Goal: Task Accomplishment & Management: Use online tool/utility

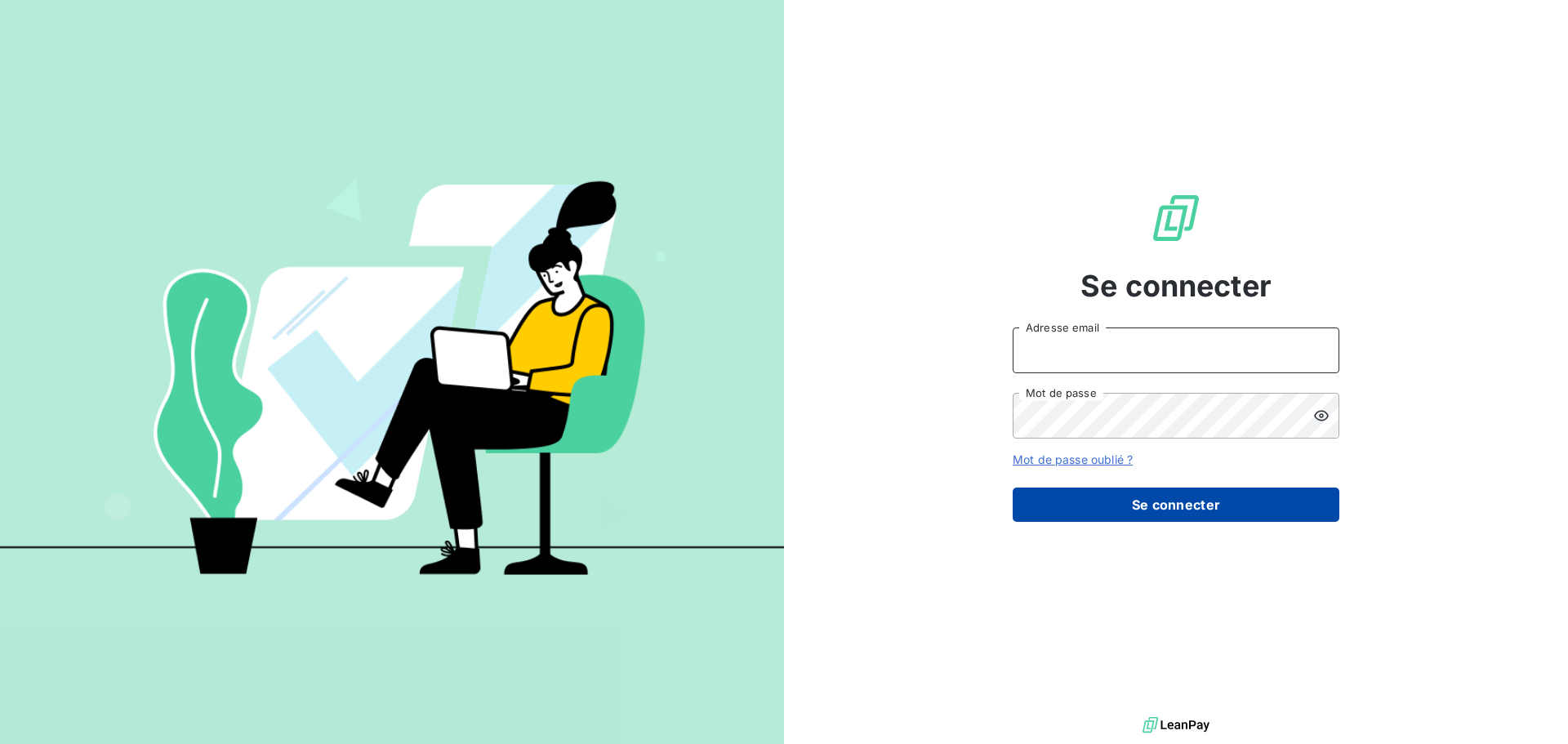
type input "[PERSON_NAME][EMAIL_ADDRESS][PERSON_NAME][PERSON_NAME][DOMAIN_NAME]"
click at [1178, 503] on button "Se connecter" at bounding box center [1176, 505] width 327 height 35
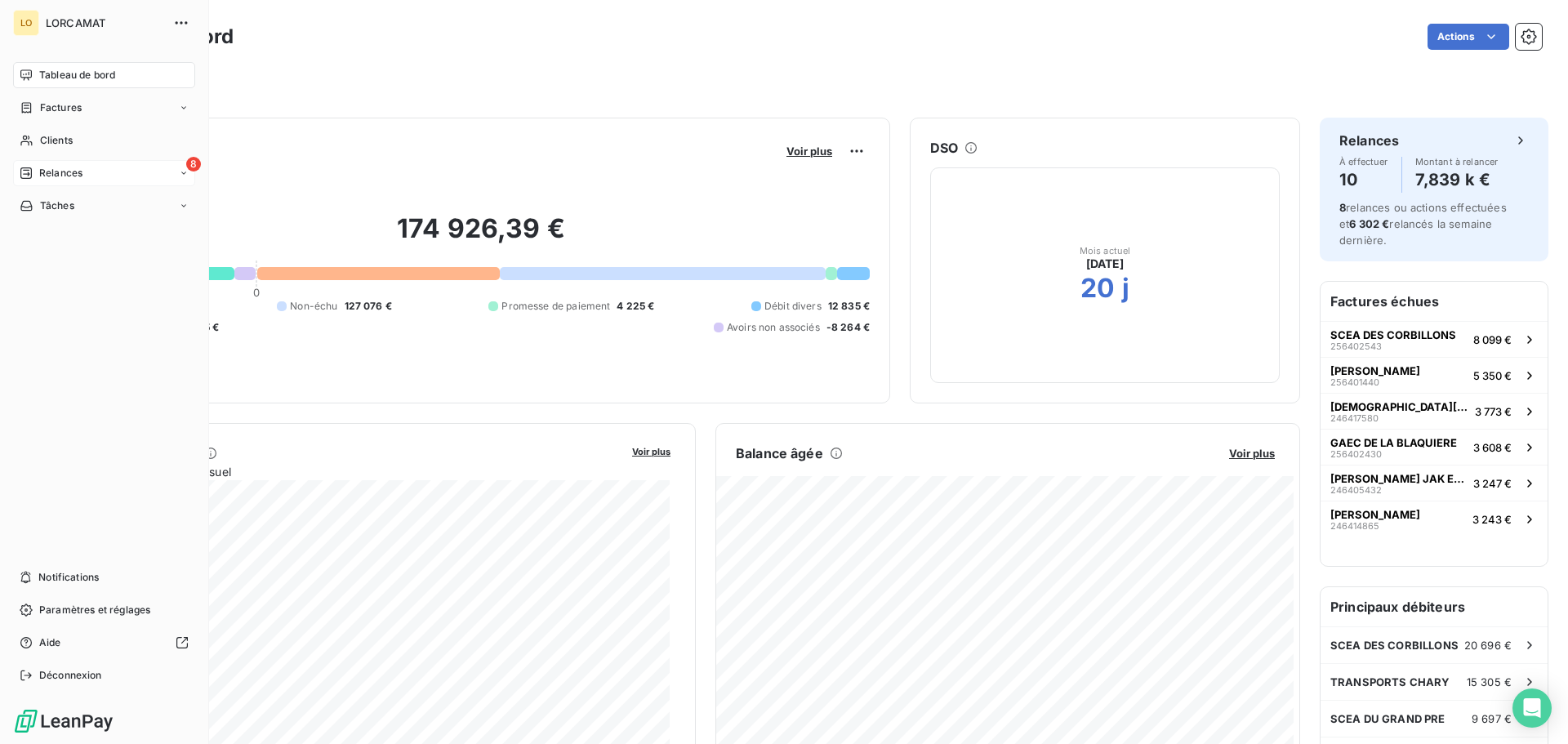
click at [29, 170] on icon at bounding box center [26, 173] width 12 height 12
click at [78, 207] on span "À effectuer" at bounding box center [65, 206] width 53 height 15
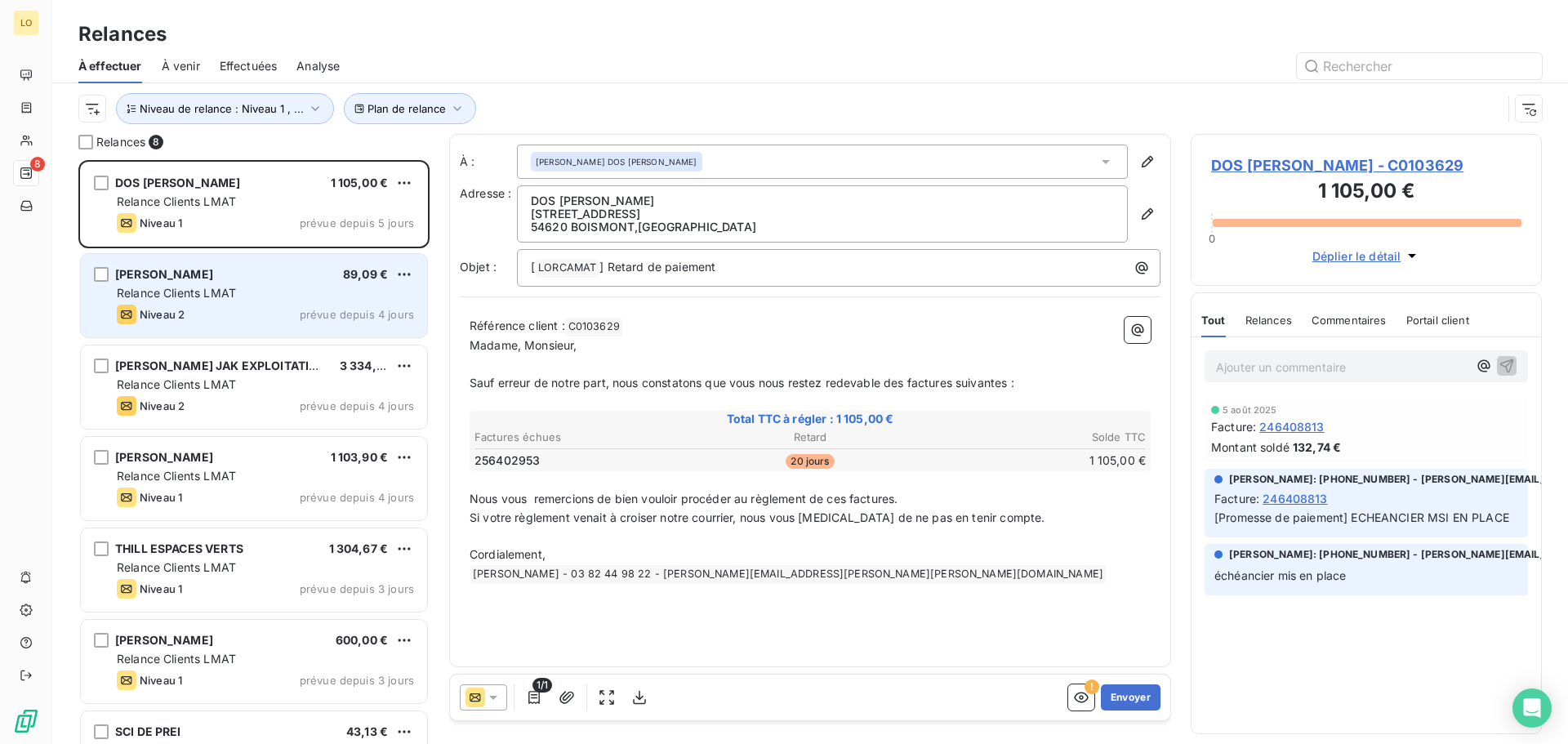
click at [272, 296] on div "Relance Clients LMAT" at bounding box center [265, 293] width 297 height 17
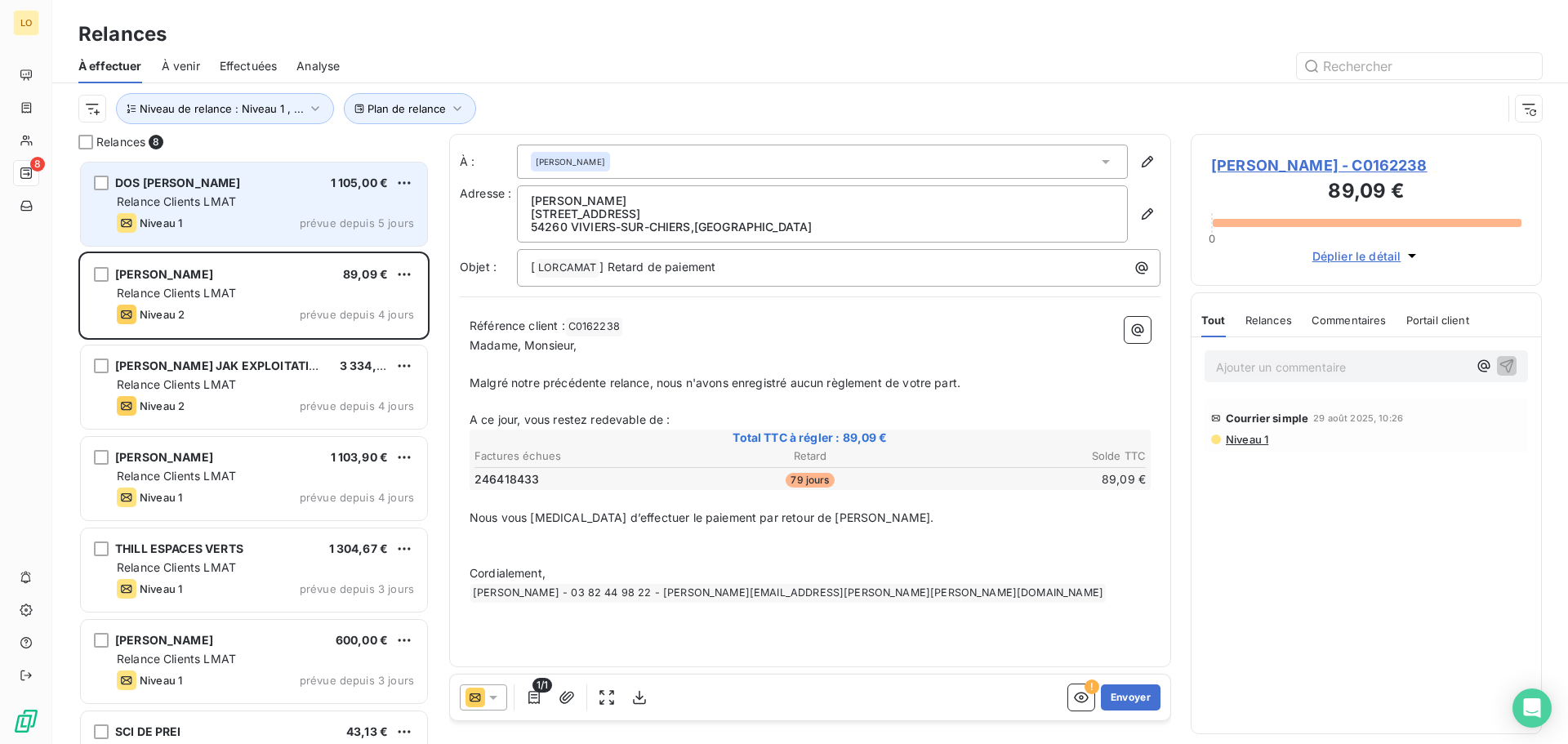
click at [277, 192] on div "DOS [PERSON_NAME] 1 105,00 € Relance Clients LMAT Niveau 1 prévue depuis 5 jours" at bounding box center [254, 204] width 347 height 83
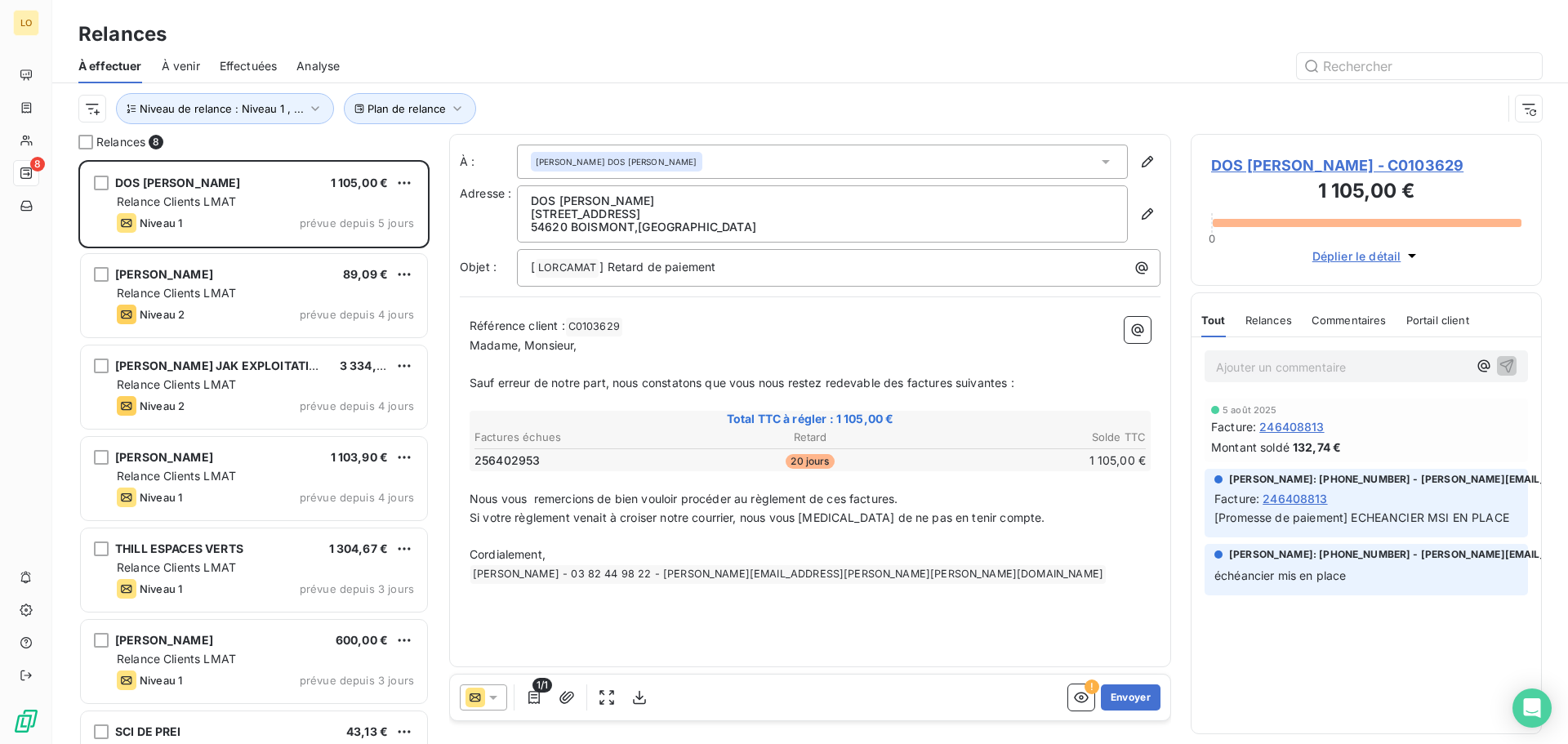
click at [1338, 646] on div "Ajouter un commentaire ﻿ 5 août 2025 Facture : 246408813 Montant soldé 132,74 €…" at bounding box center [1366, 536] width 349 height 396
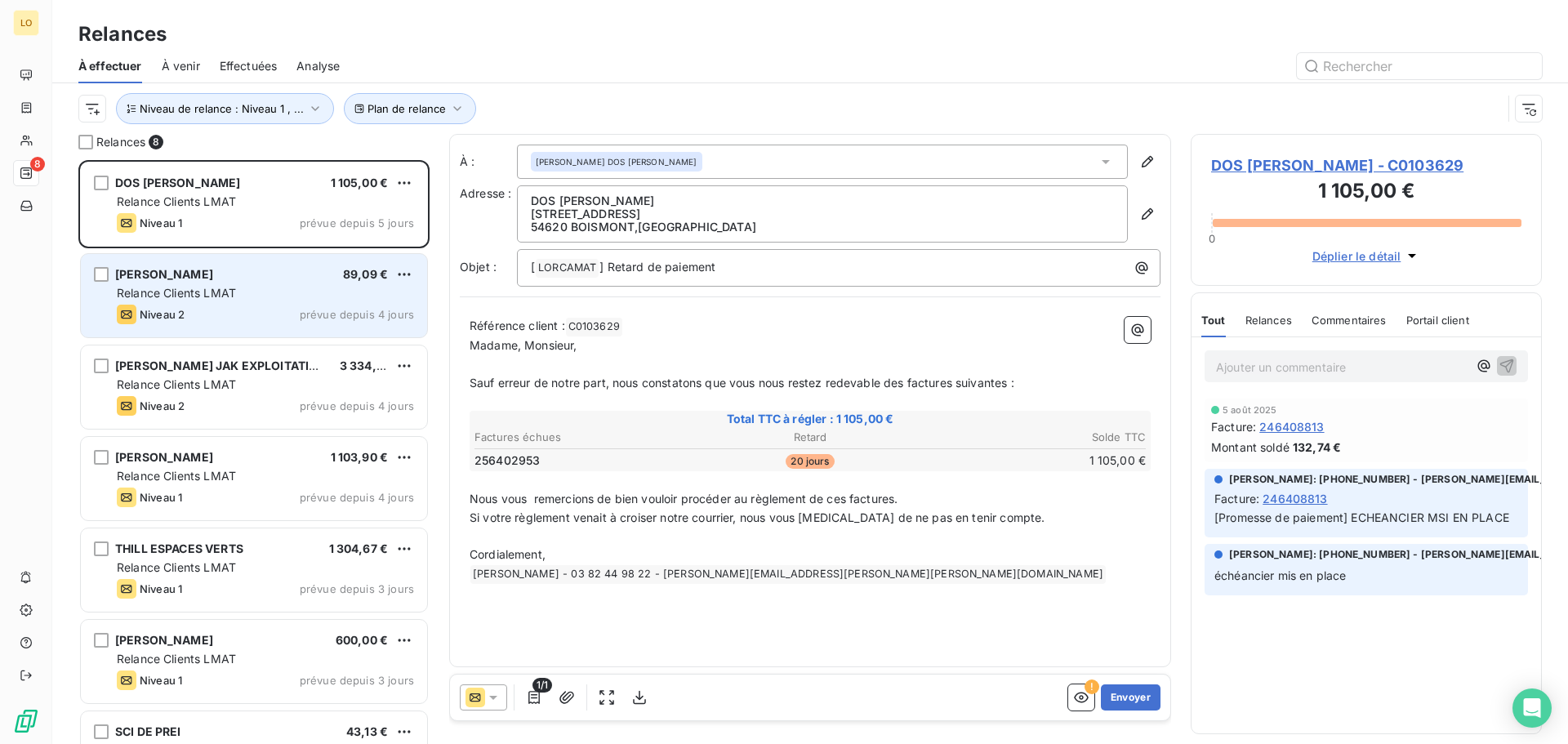
click at [268, 282] on div "[PERSON_NAME] 89,09 € Relance Clients LMAT Niveau 2 prévue depuis 4 jours" at bounding box center [254, 296] width 347 height 83
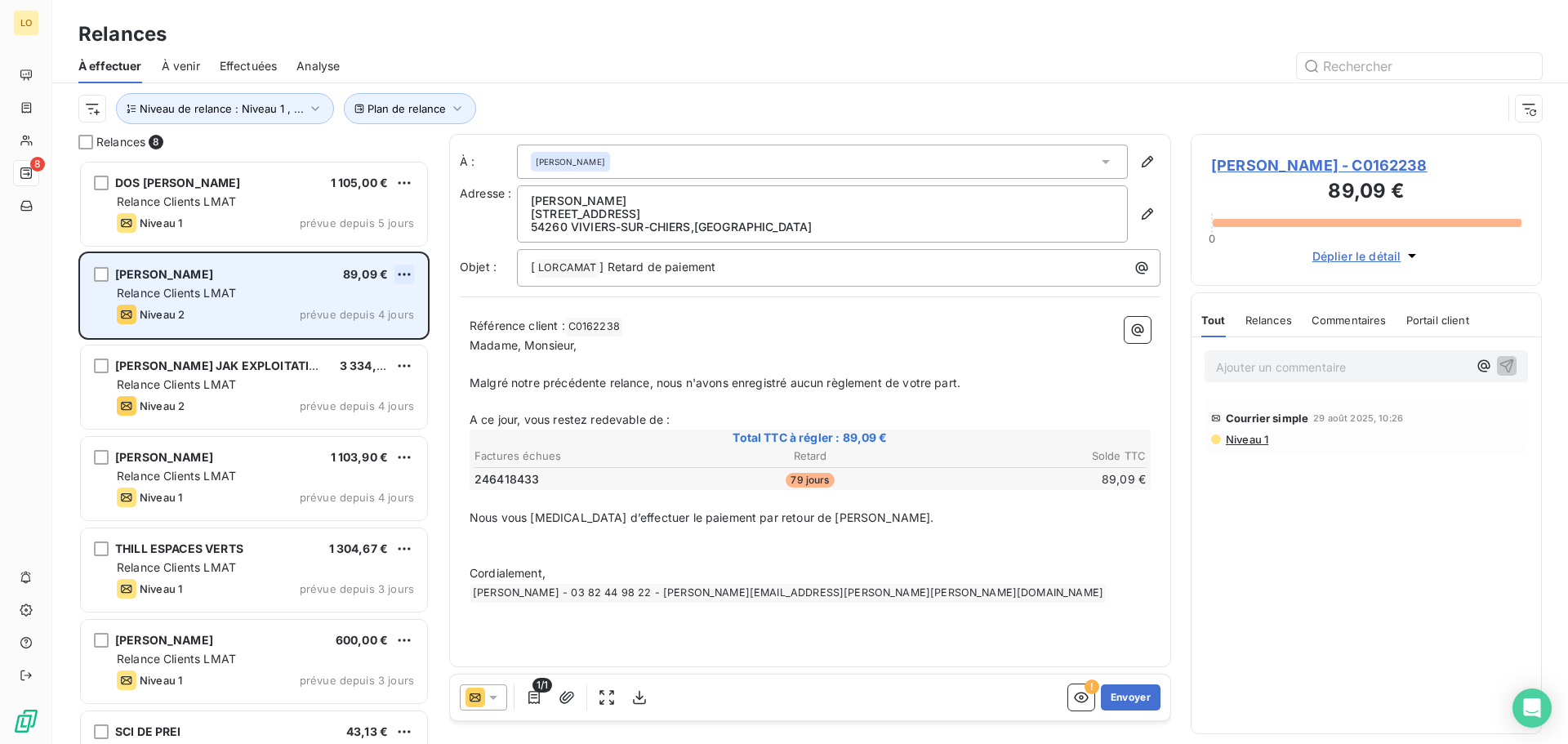
click at [405, 272] on html "LO 8 Relances À effectuer À venir Effectuées Analyse Plan de relance Niveau de …" at bounding box center [784, 372] width 1568 height 744
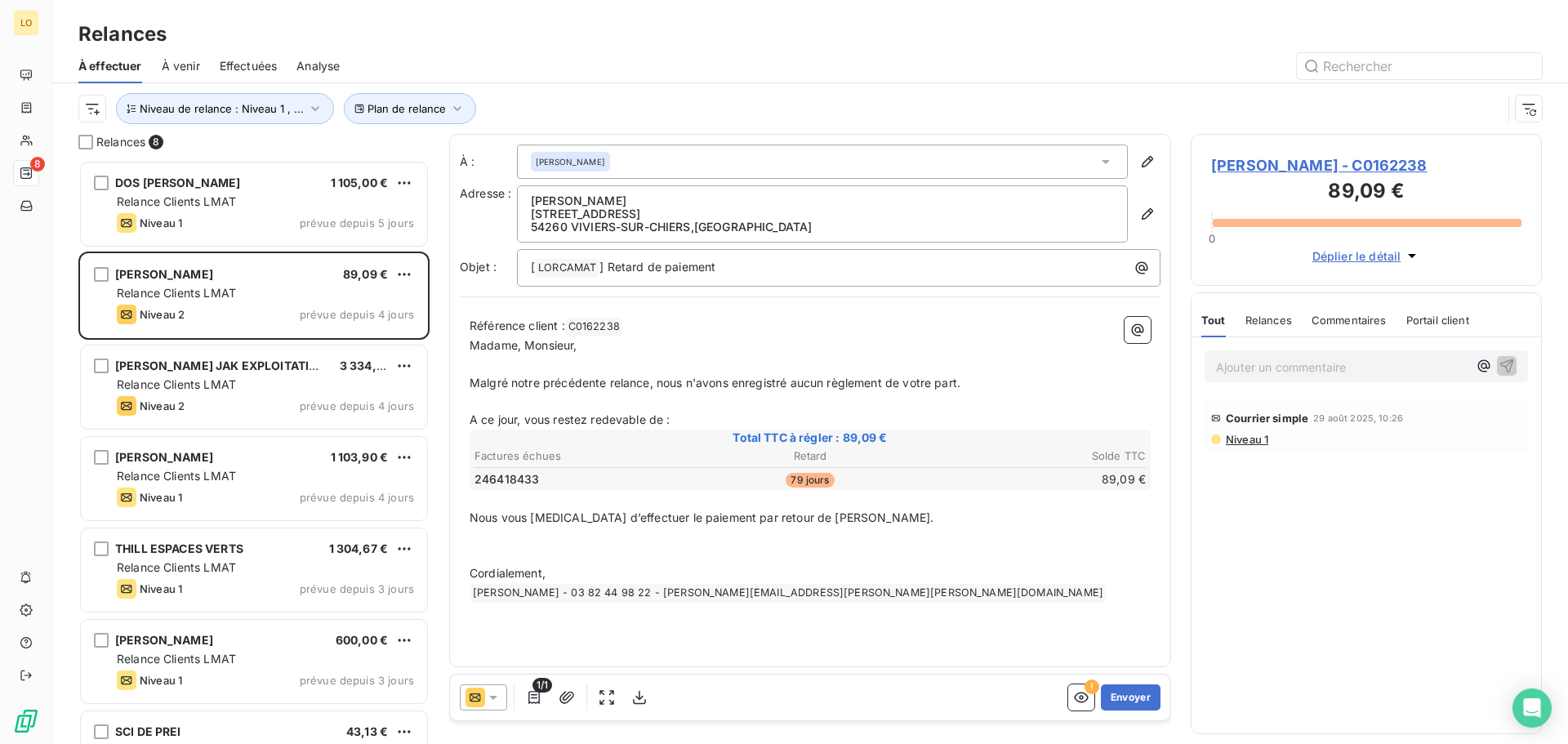
click at [274, 272] on html "LO 8 Relances À effectuer À venir Effectuées Analyse Plan de relance Niveau de …" at bounding box center [784, 372] width 1568 height 744
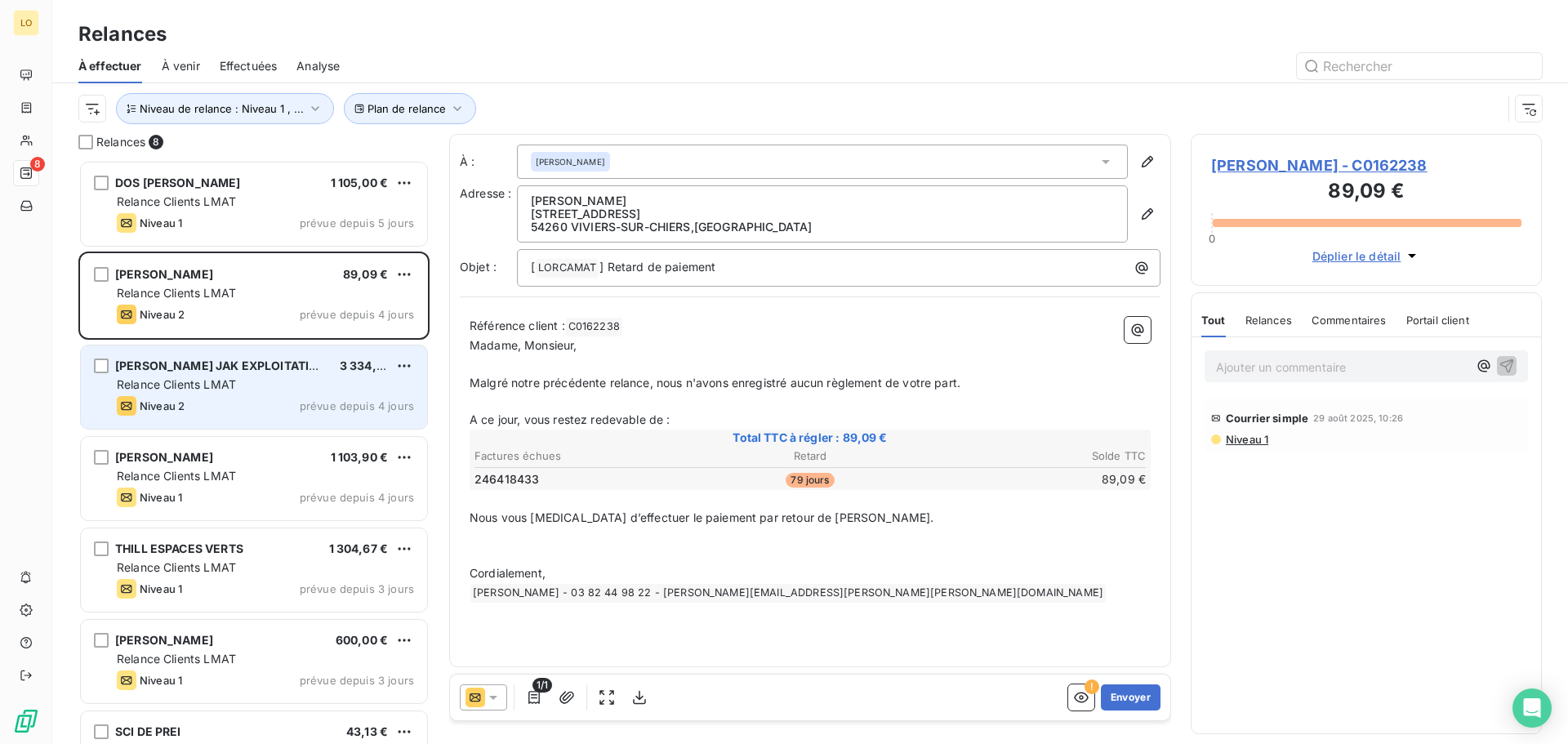
click at [232, 367] on span "[PERSON_NAME] JAK EXPLOITATION AGRICOLE" at bounding box center [252, 365] width 273 height 14
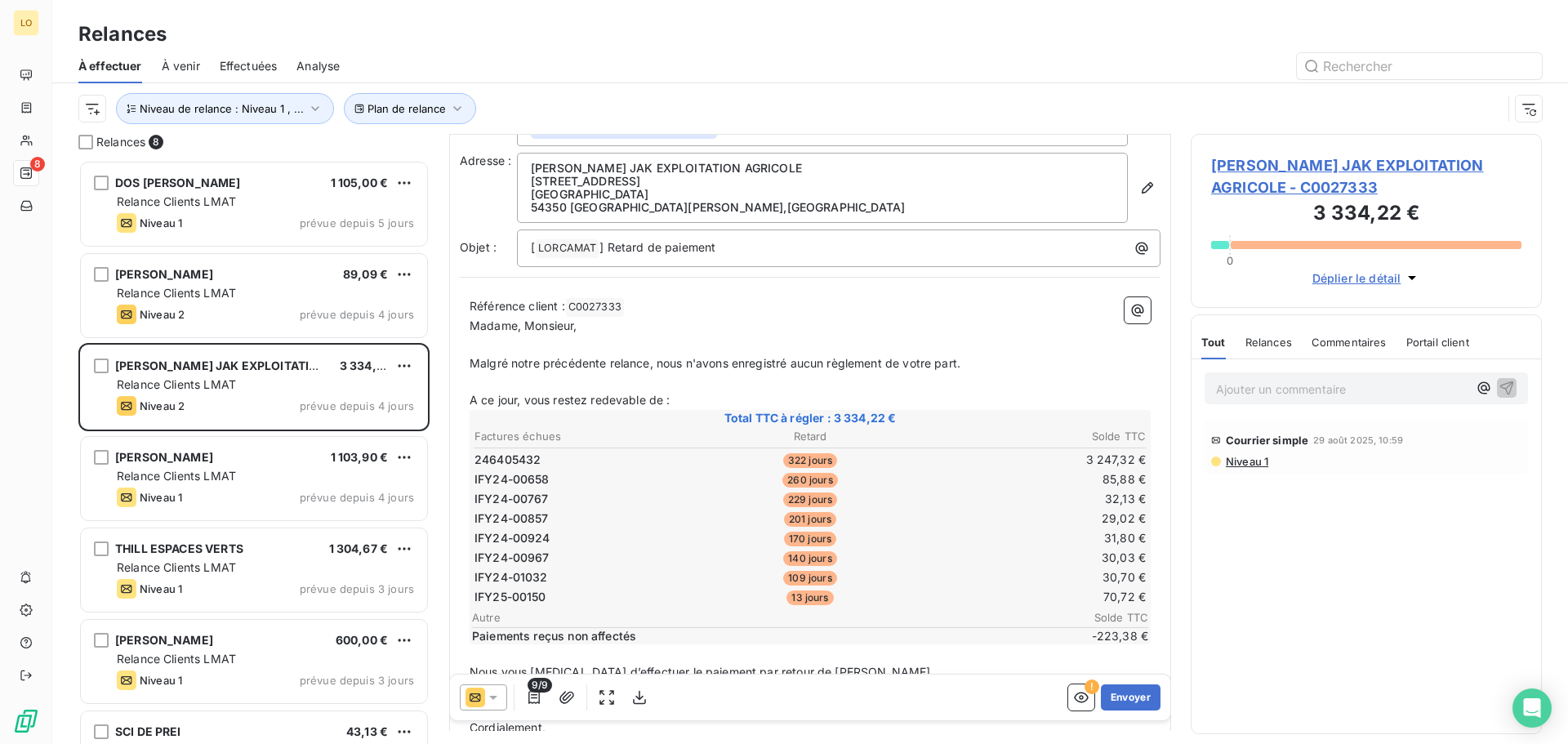
scroll to position [83, 0]
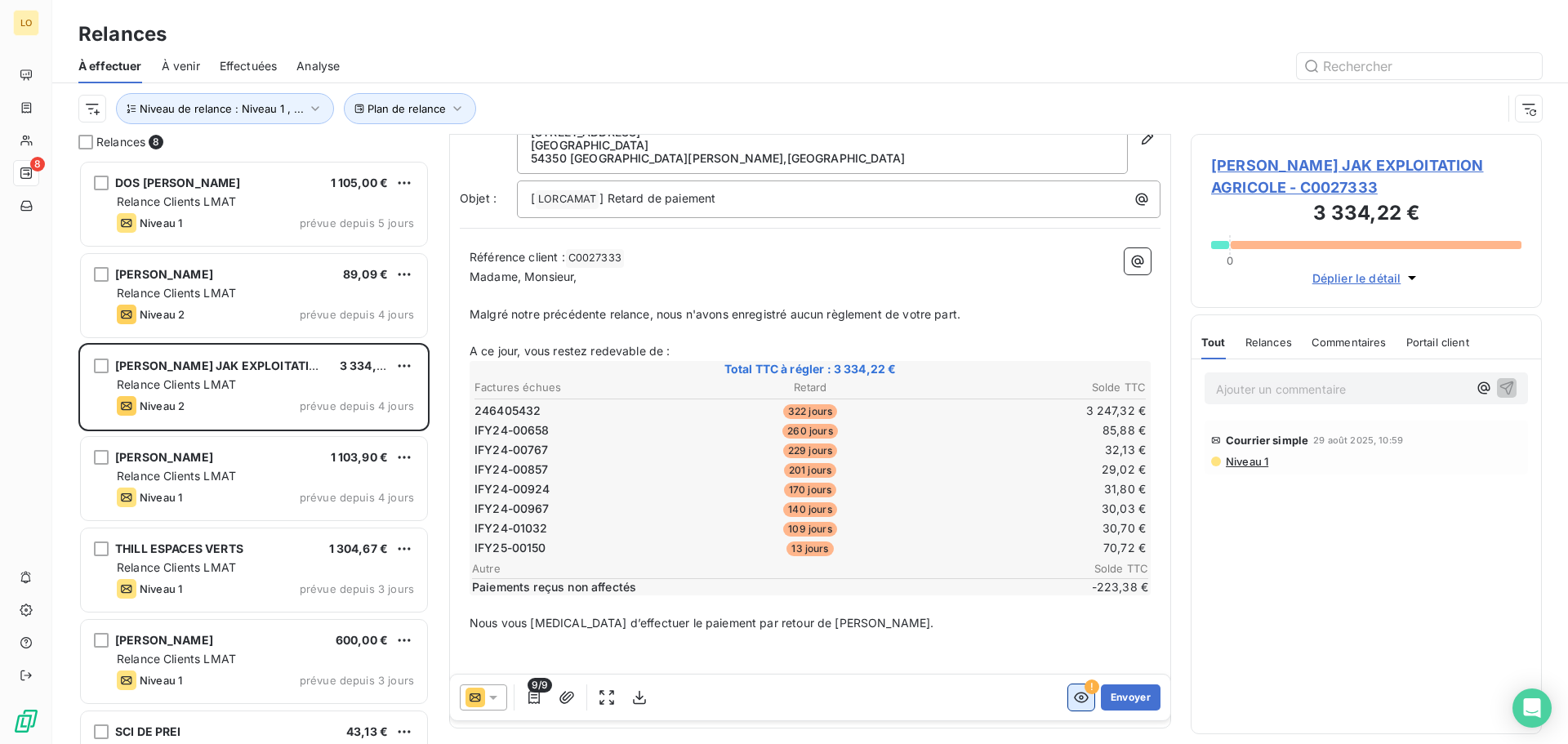
click at [1073, 699] on icon "button" at bounding box center [1081, 698] width 17 height 17
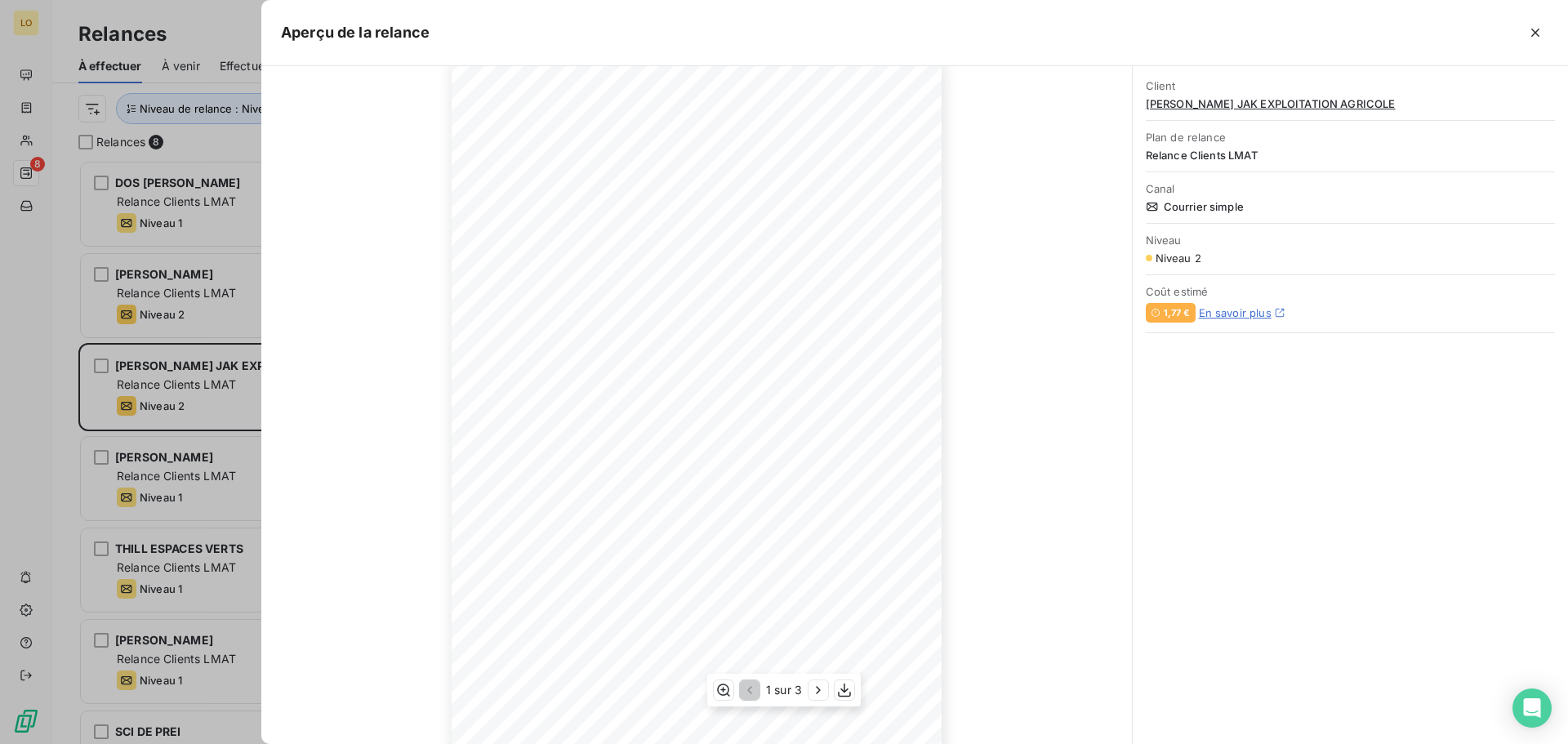
scroll to position [0, 0]
click at [1532, 26] on icon "button" at bounding box center [1535, 33] width 17 height 17
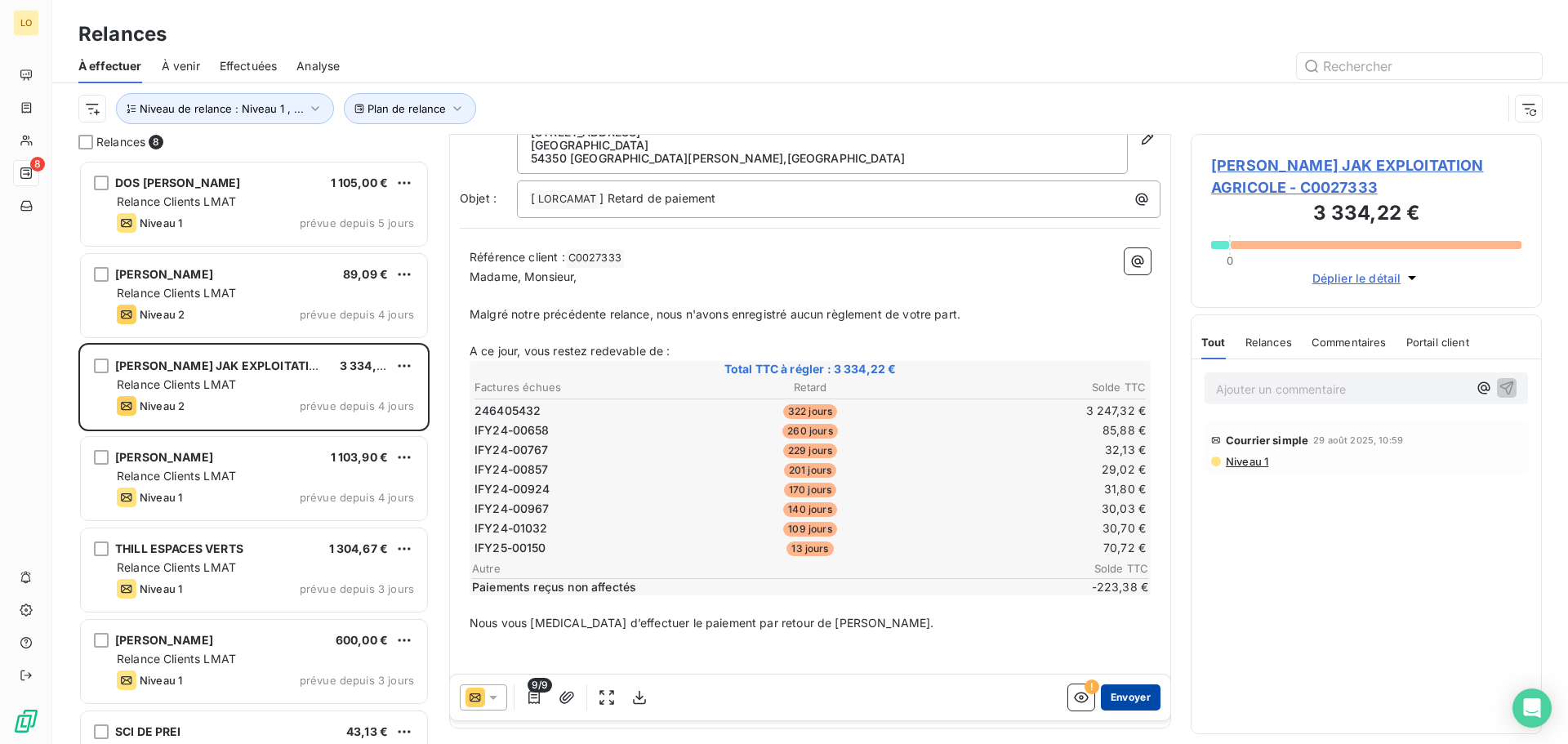
click at [1119, 699] on button "Envoyer" at bounding box center [1131, 698] width 59 height 26
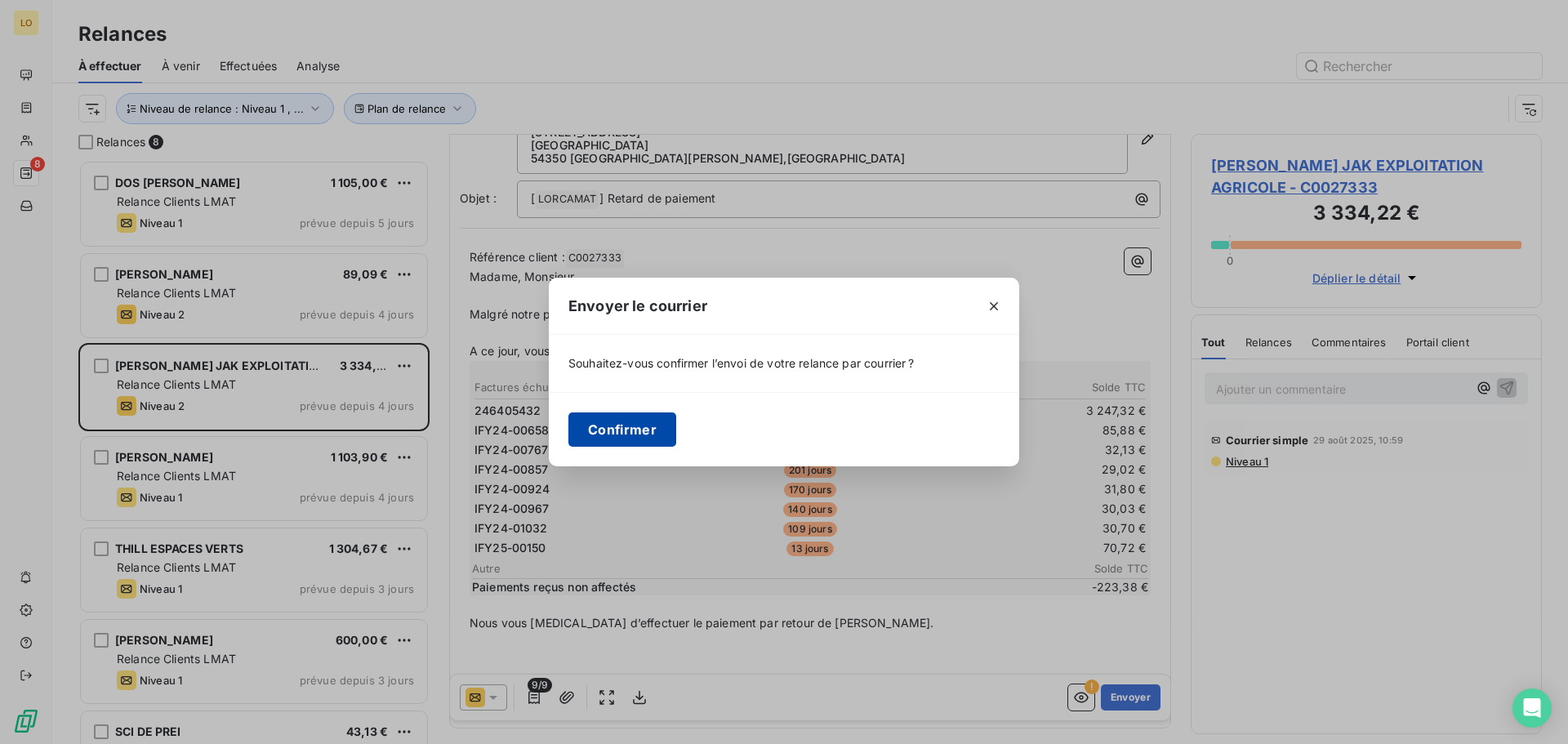
click at [639, 425] on button "Confirmer" at bounding box center [622, 430] width 108 height 35
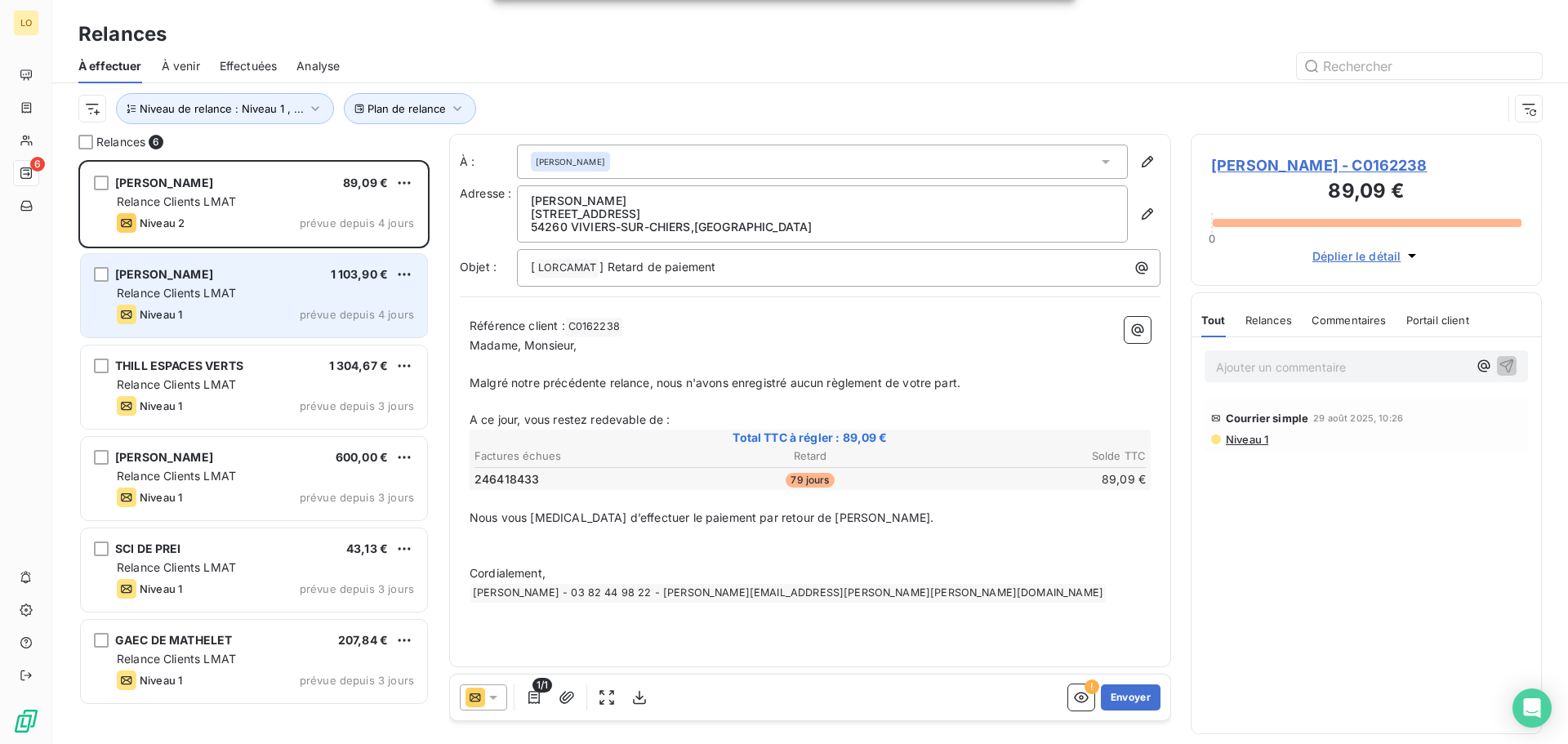
click at [269, 285] on div "Relance Clients LMAT" at bounding box center [265, 293] width 297 height 17
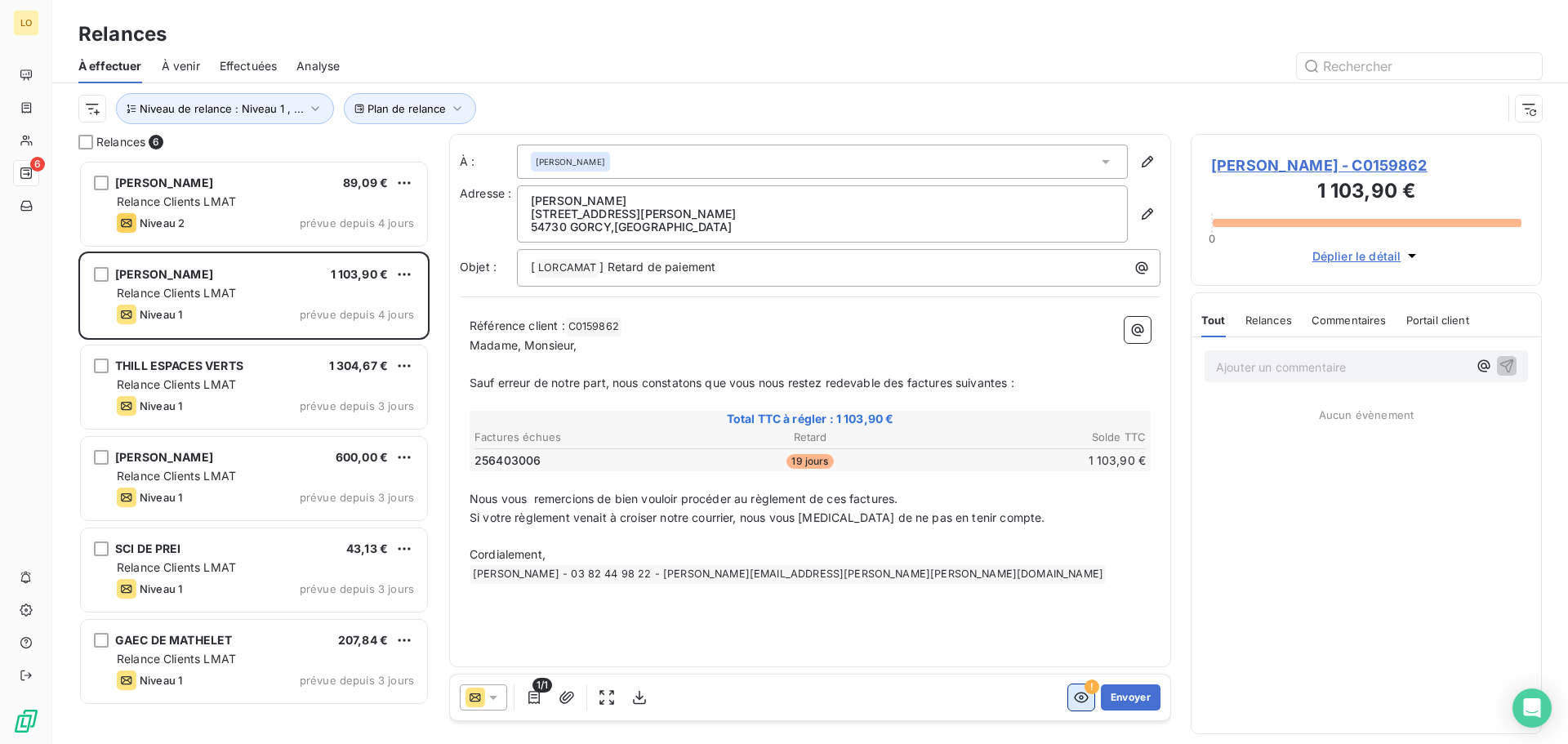
click at [1074, 704] on icon "button" at bounding box center [1081, 698] width 17 height 17
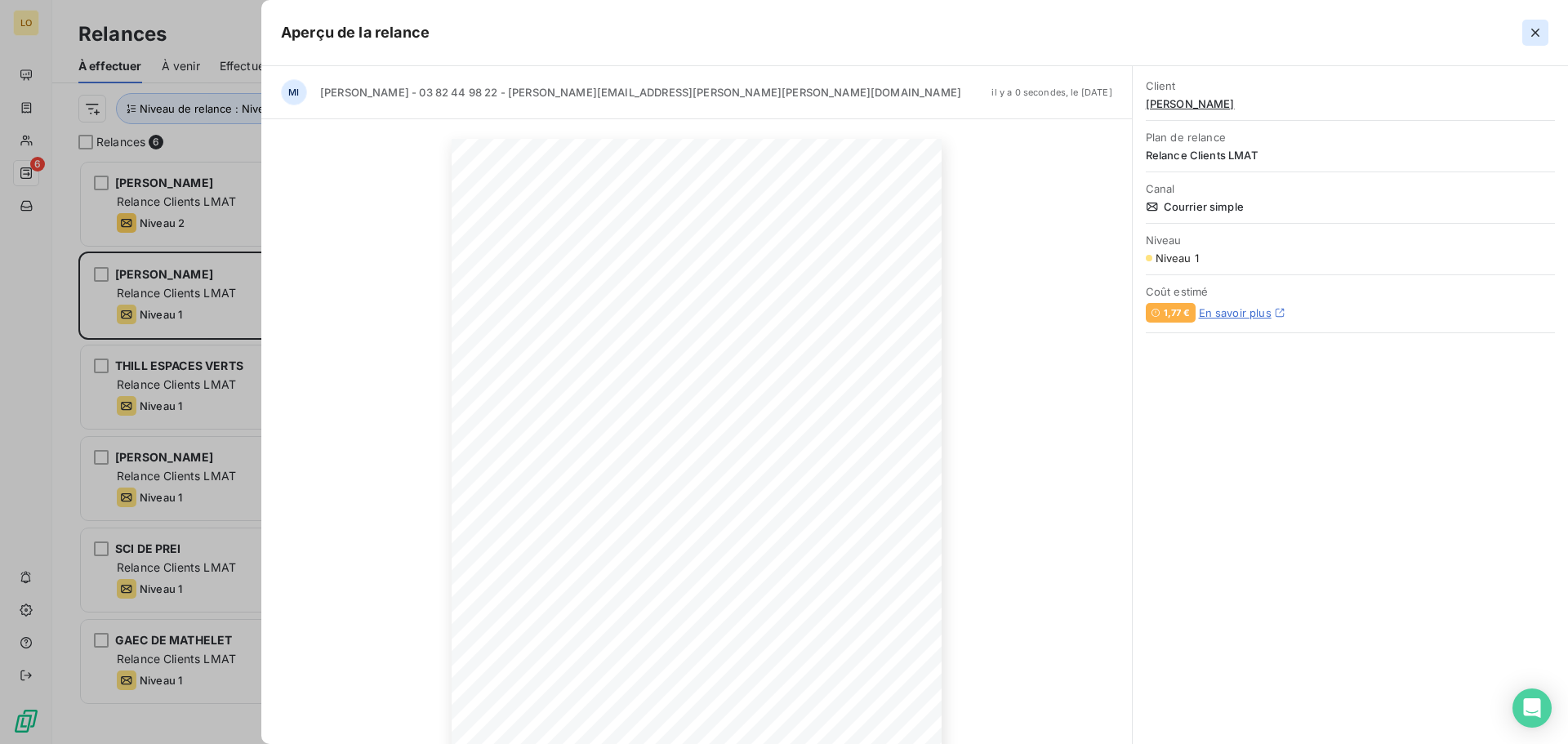
click at [1538, 34] on icon "button" at bounding box center [1535, 33] width 17 height 17
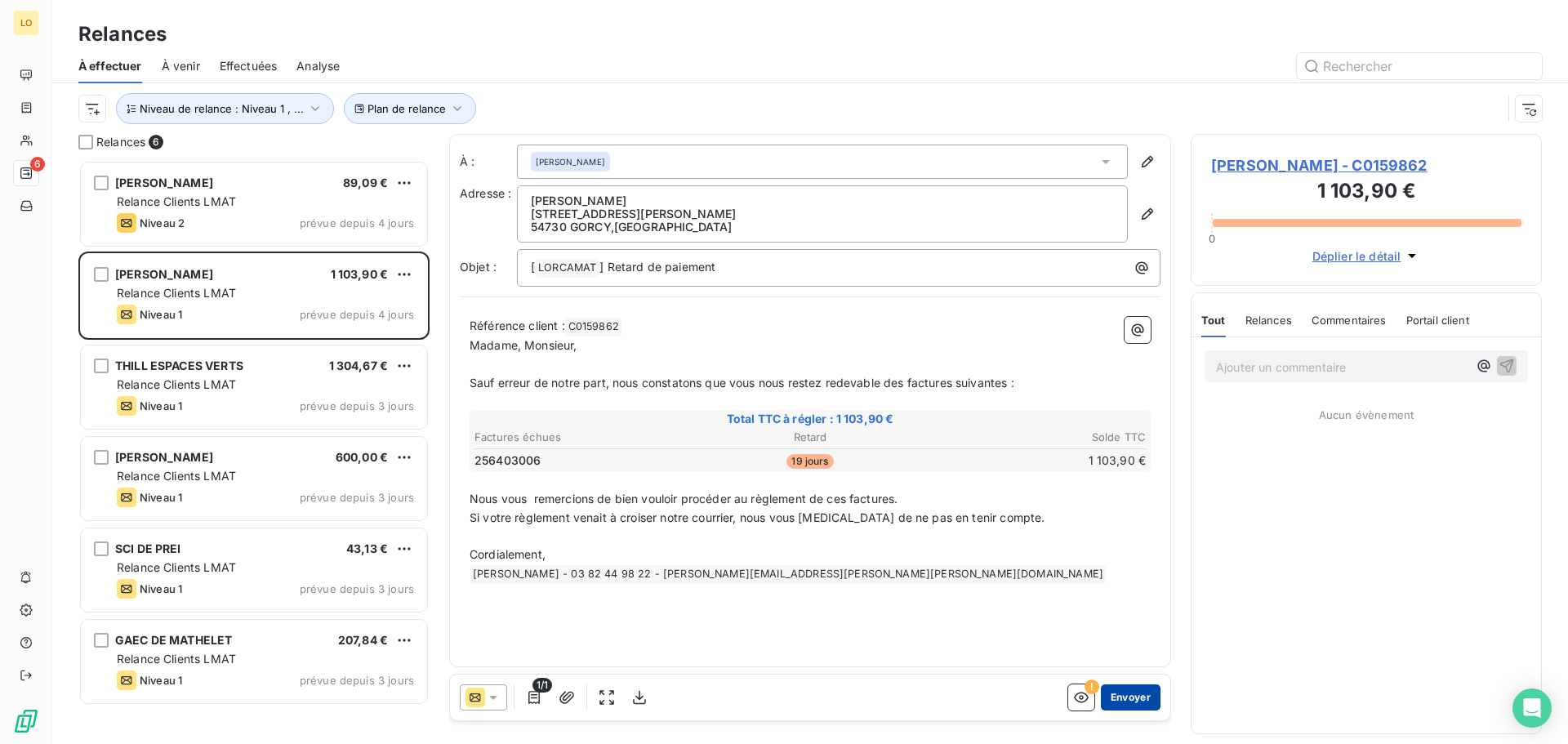
click at [1131, 695] on button "Envoyer" at bounding box center [1131, 698] width 59 height 26
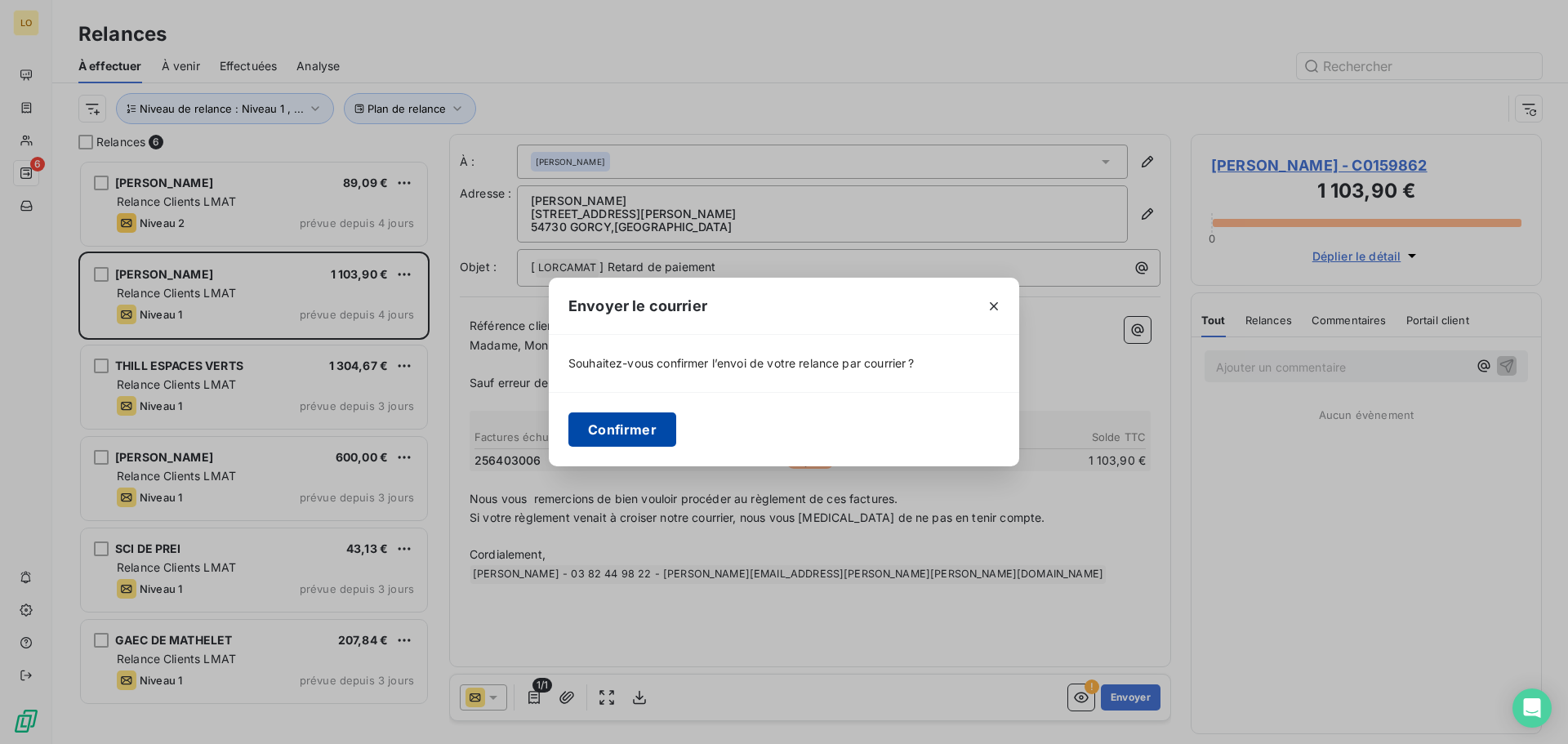
click at [655, 424] on button "Confirmer" at bounding box center [622, 430] width 108 height 35
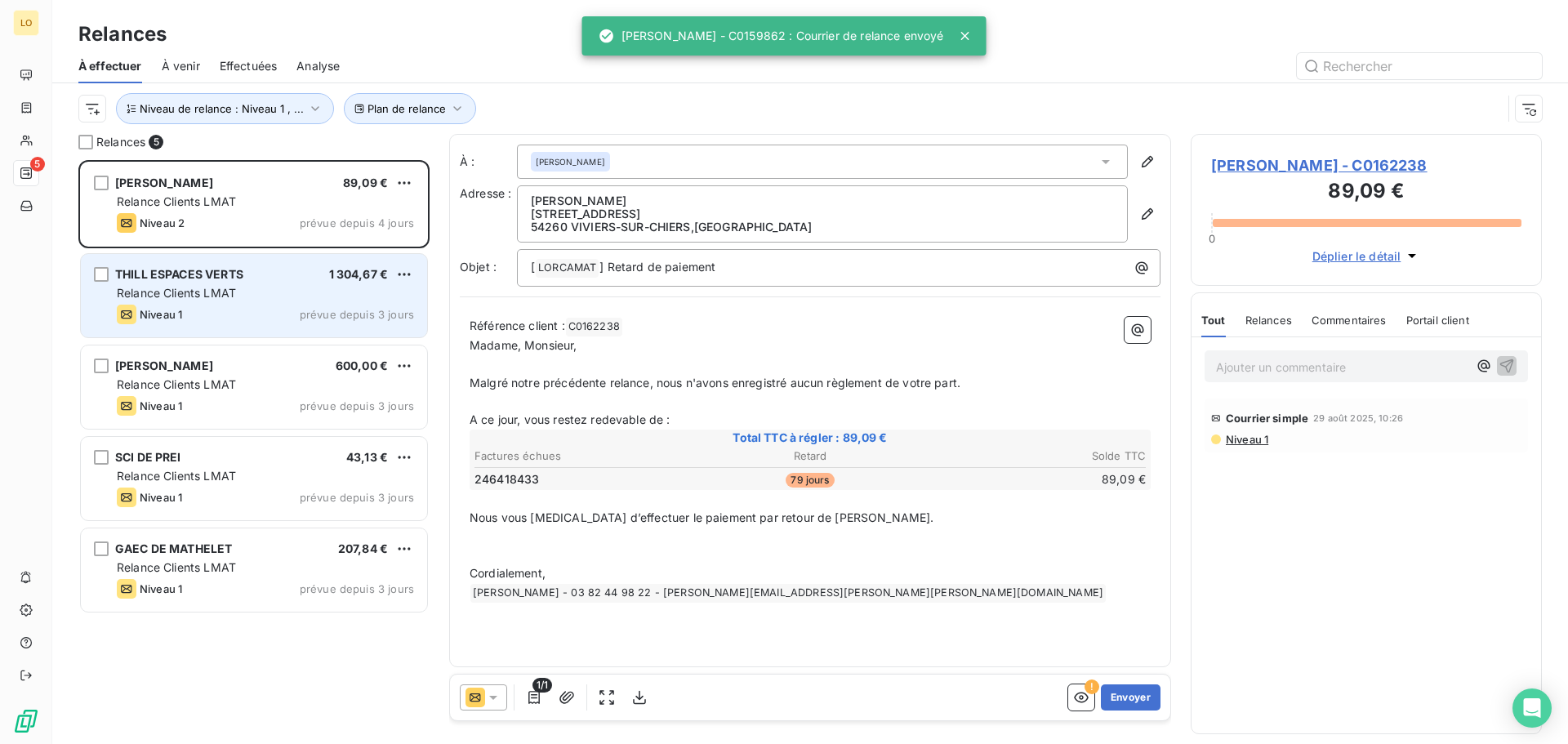
click at [245, 304] on div "[PERSON_NAME] ESPACES VERTS 1 304,67 € Relance Clients LMAT Niveau 1 prévue dep…" at bounding box center [254, 296] width 347 height 83
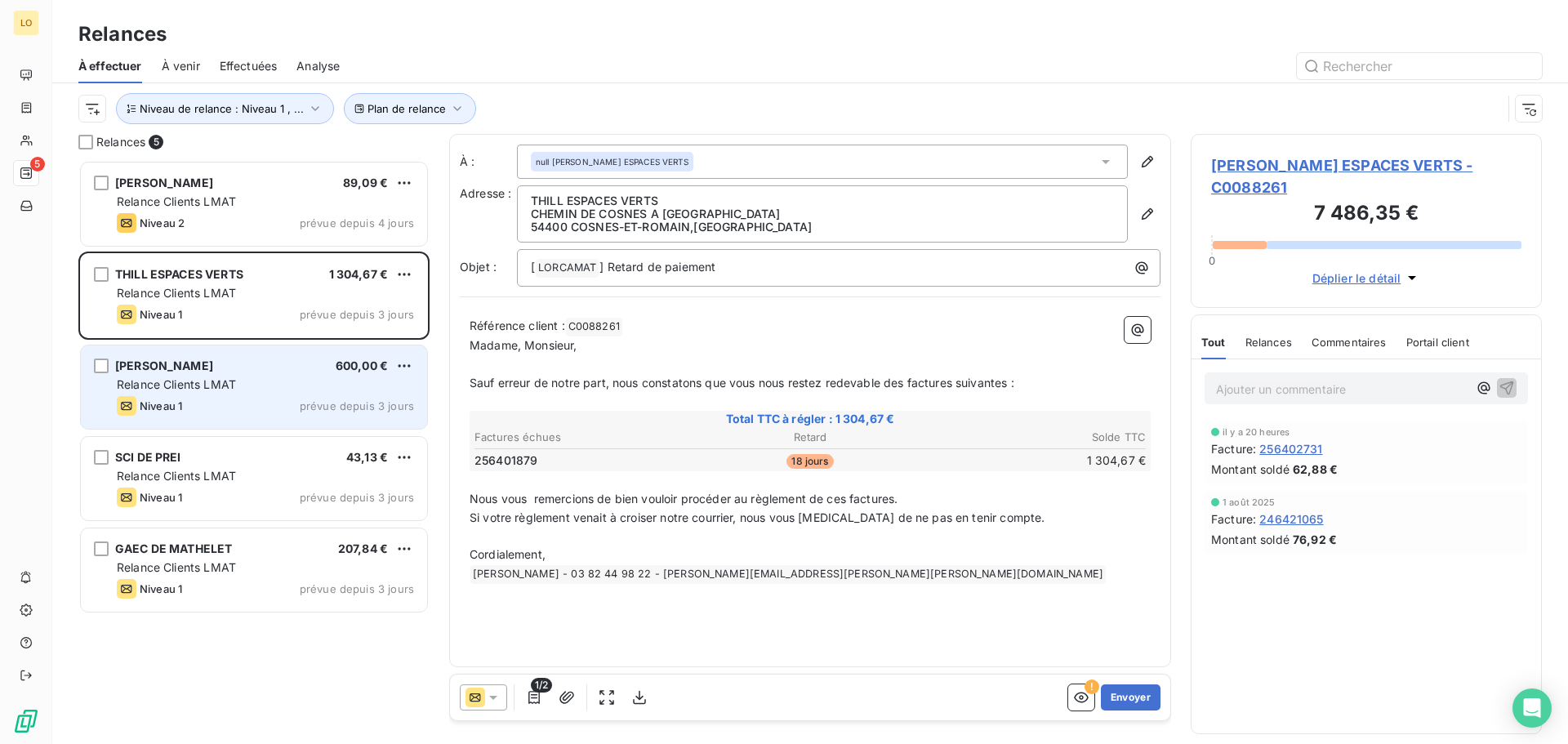
click at [272, 375] on div "[PERSON_NAME] PATISSERIE 600,00 € Relance Clients LMAT Niveau 1 prévue depuis 3…" at bounding box center [254, 387] width 347 height 83
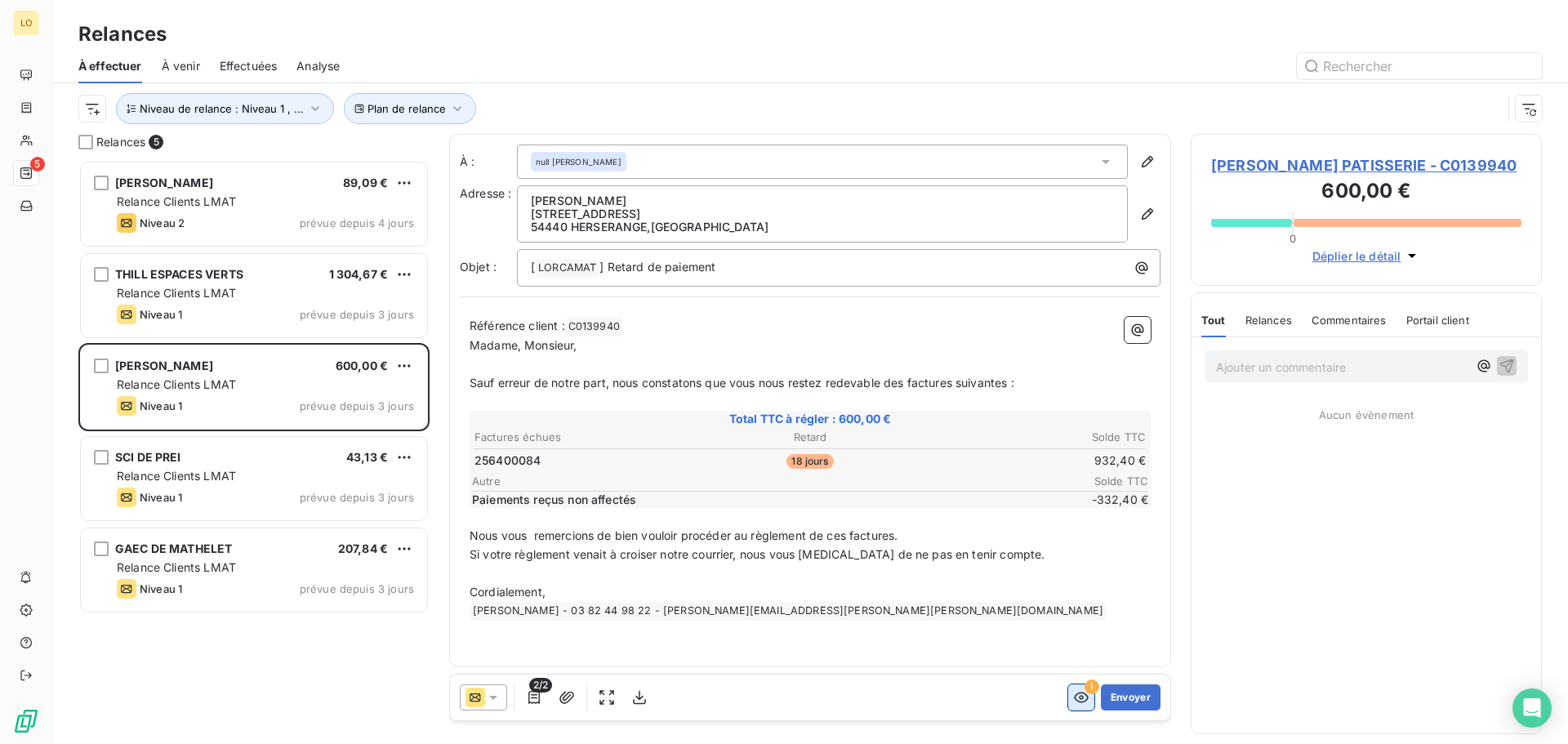
click at [1074, 700] on icon "button" at bounding box center [1081, 698] width 15 height 11
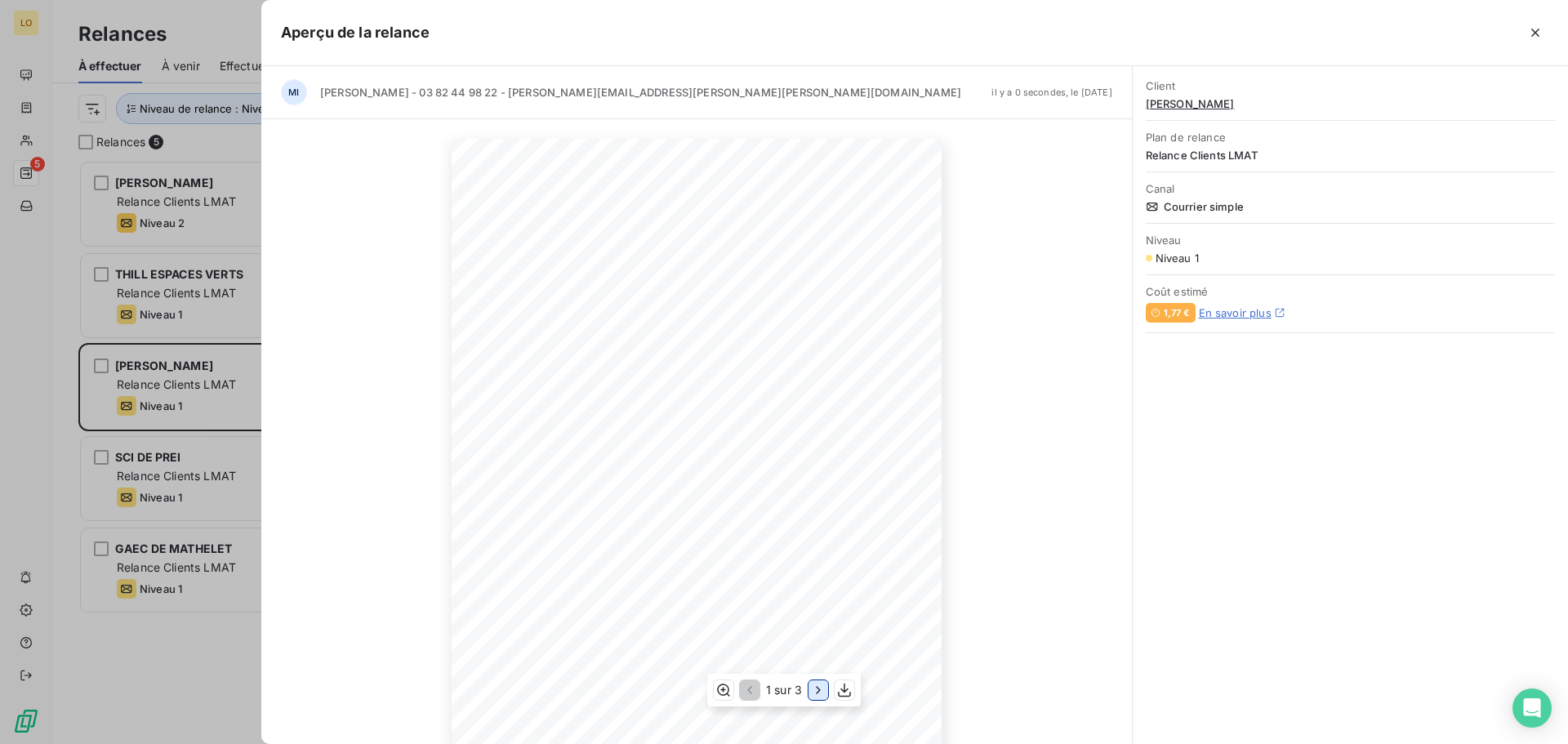
click at [817, 688] on icon "button" at bounding box center [817, 690] width 4 height 7
click at [814, 691] on icon "button" at bounding box center [820, 690] width 17 height 17
click at [1527, 36] on icon "button" at bounding box center [1535, 33] width 17 height 17
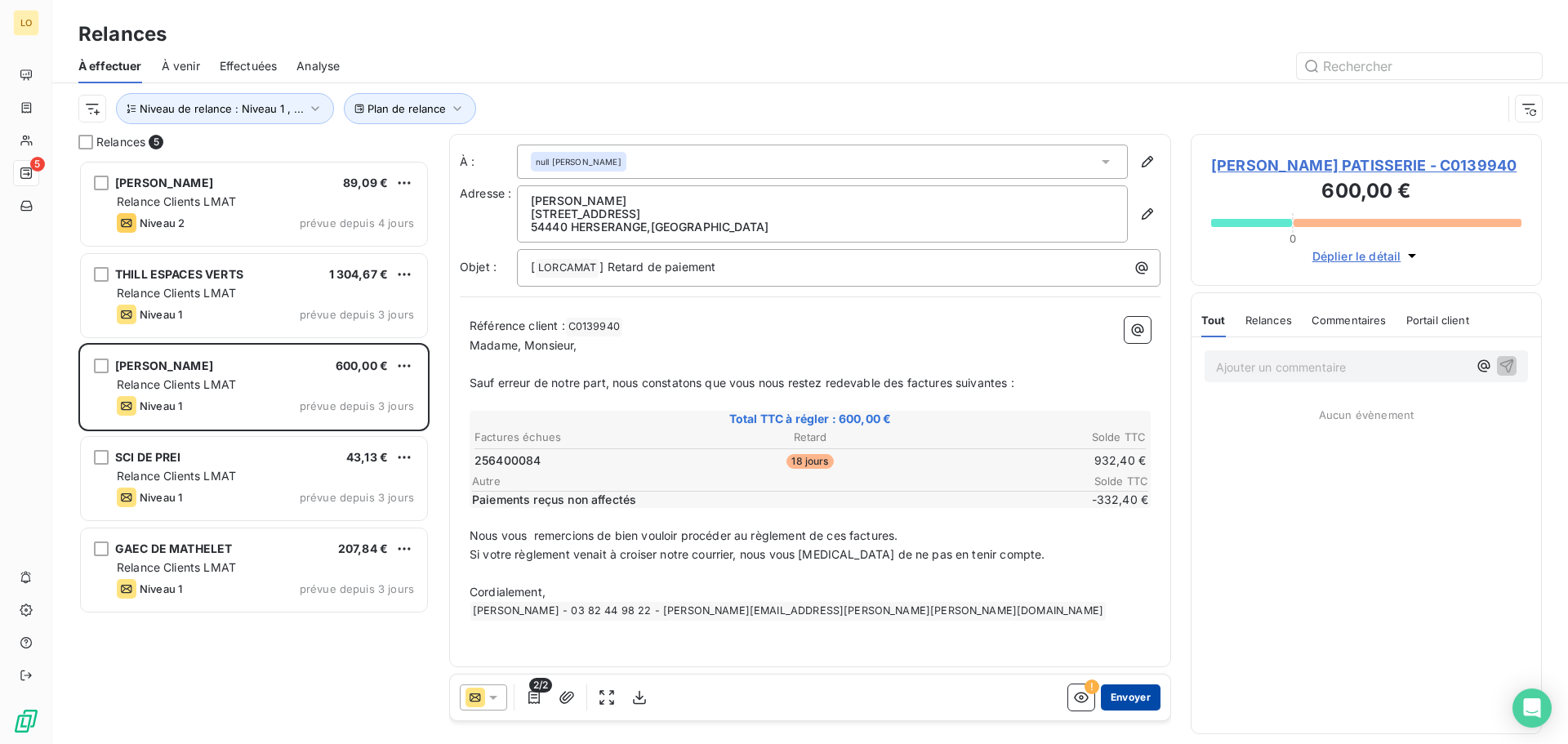
click at [1125, 700] on button "Envoyer" at bounding box center [1131, 698] width 59 height 26
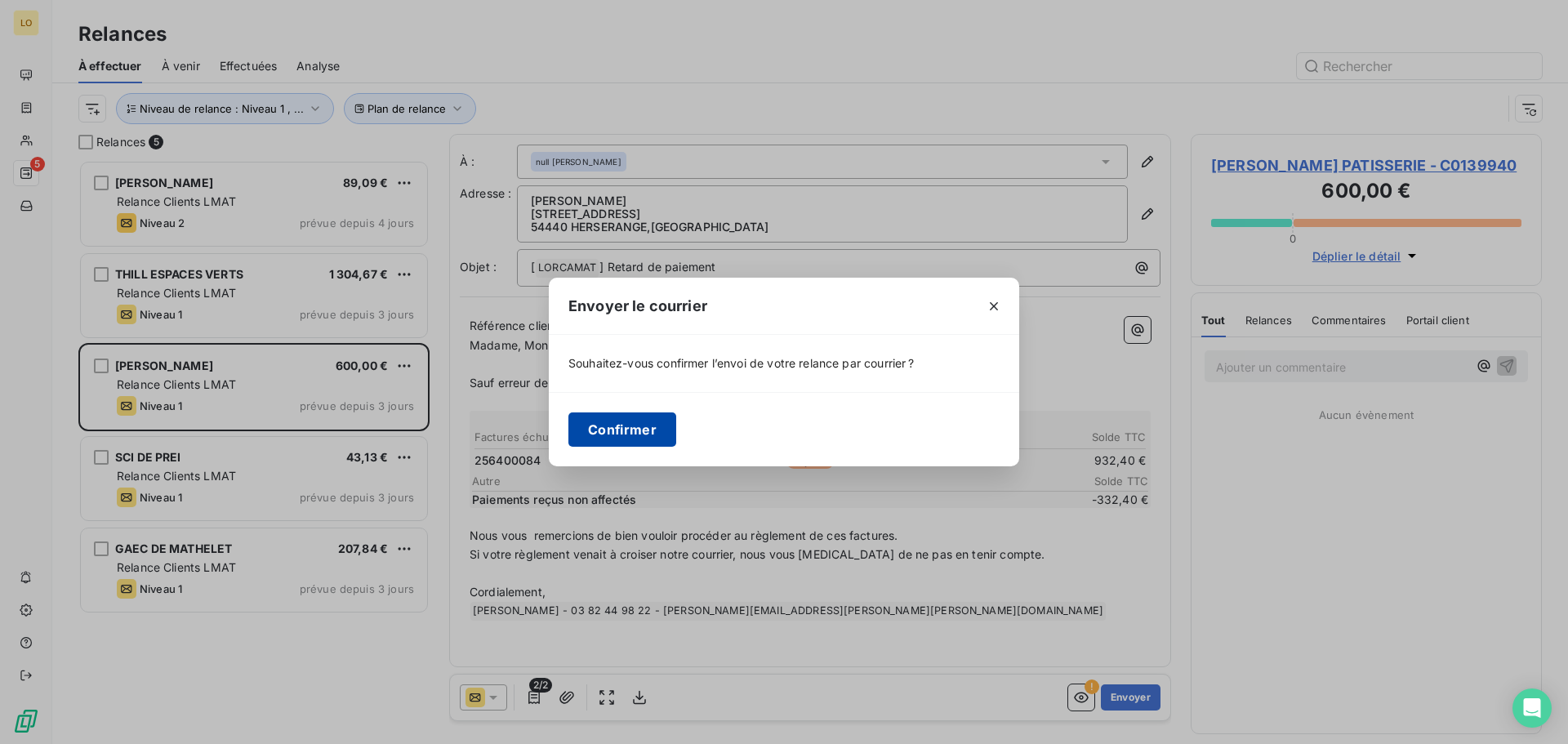
click at [626, 429] on button "Confirmer" at bounding box center [622, 430] width 108 height 35
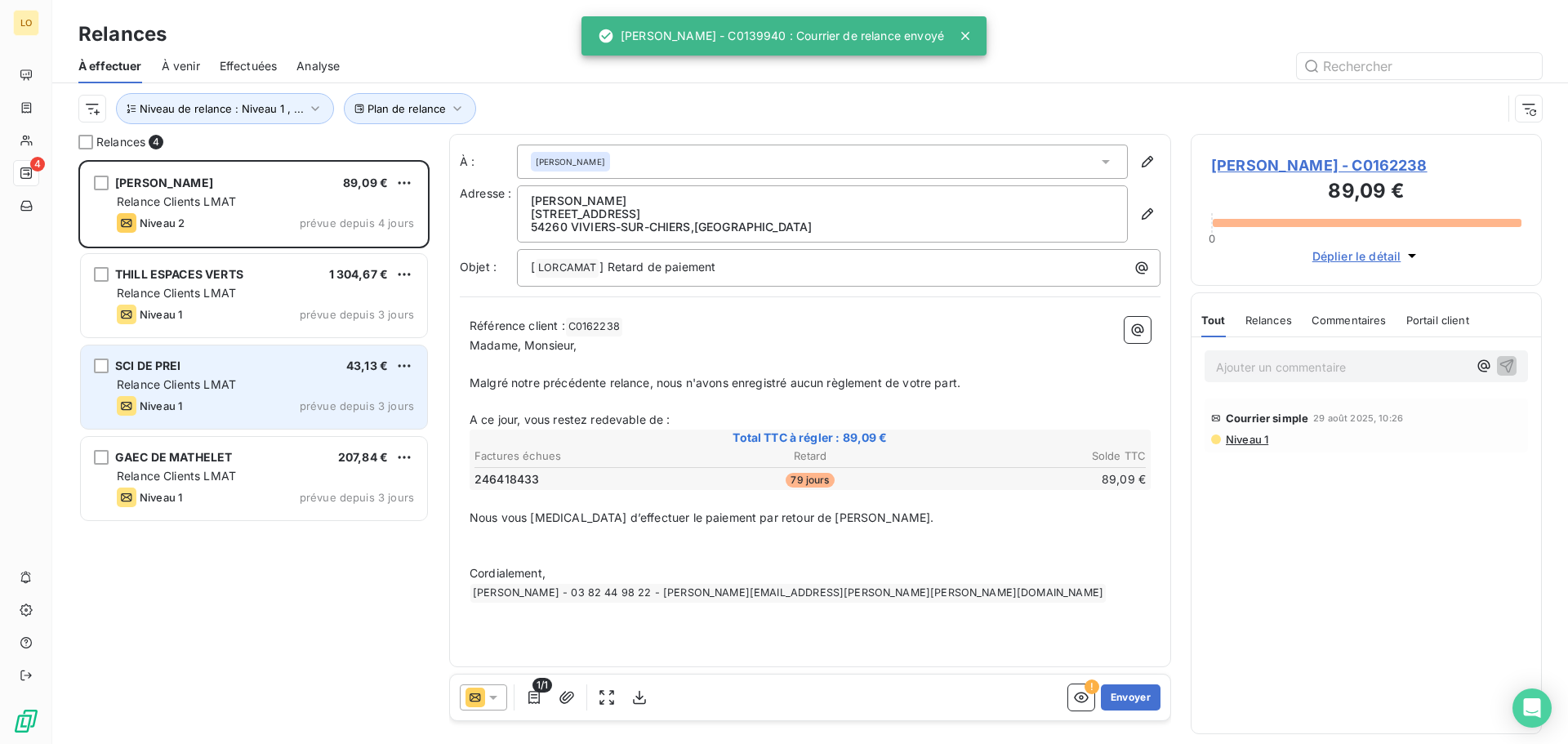
click at [286, 381] on div "Relance Clients LMAT" at bounding box center [265, 385] width 297 height 17
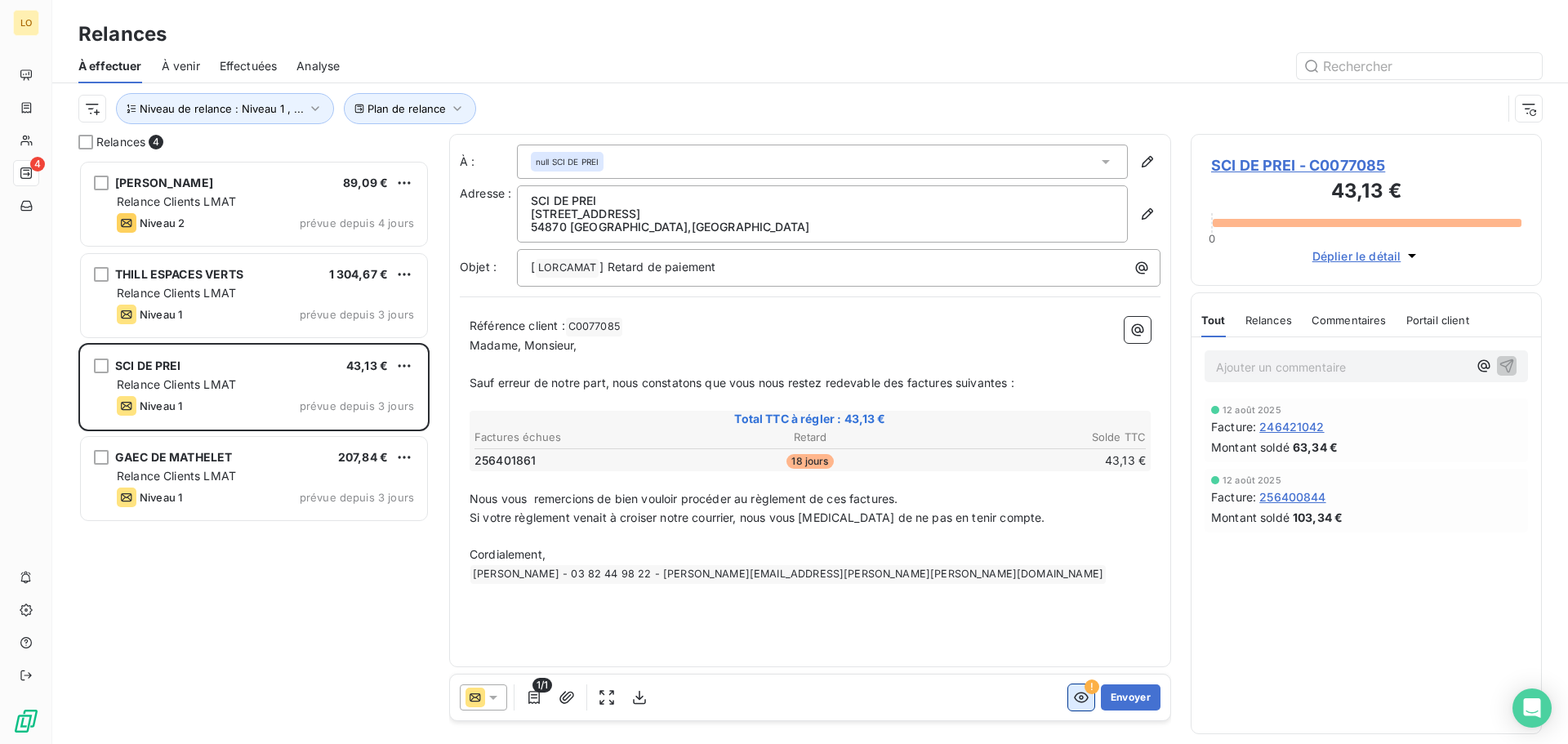
click at [1075, 695] on icon "button" at bounding box center [1081, 698] width 15 height 11
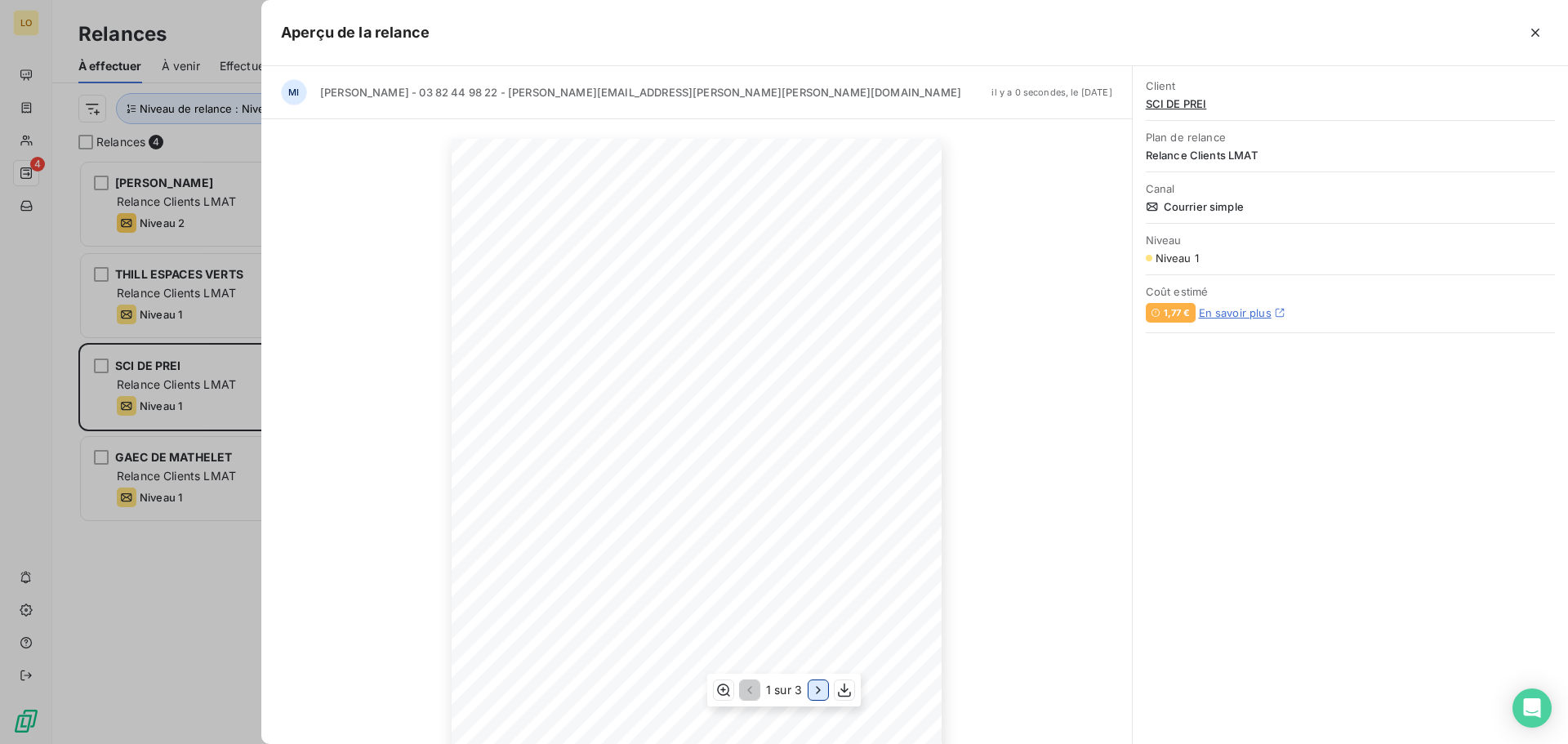
click at [815, 690] on icon "button" at bounding box center [819, 690] width 17 height 17
click at [818, 690] on icon "button" at bounding box center [820, 690] width 17 height 17
click at [749, 691] on icon "button" at bounding box center [748, 690] width 17 height 17
click at [1539, 31] on icon "button" at bounding box center [1535, 33] width 17 height 17
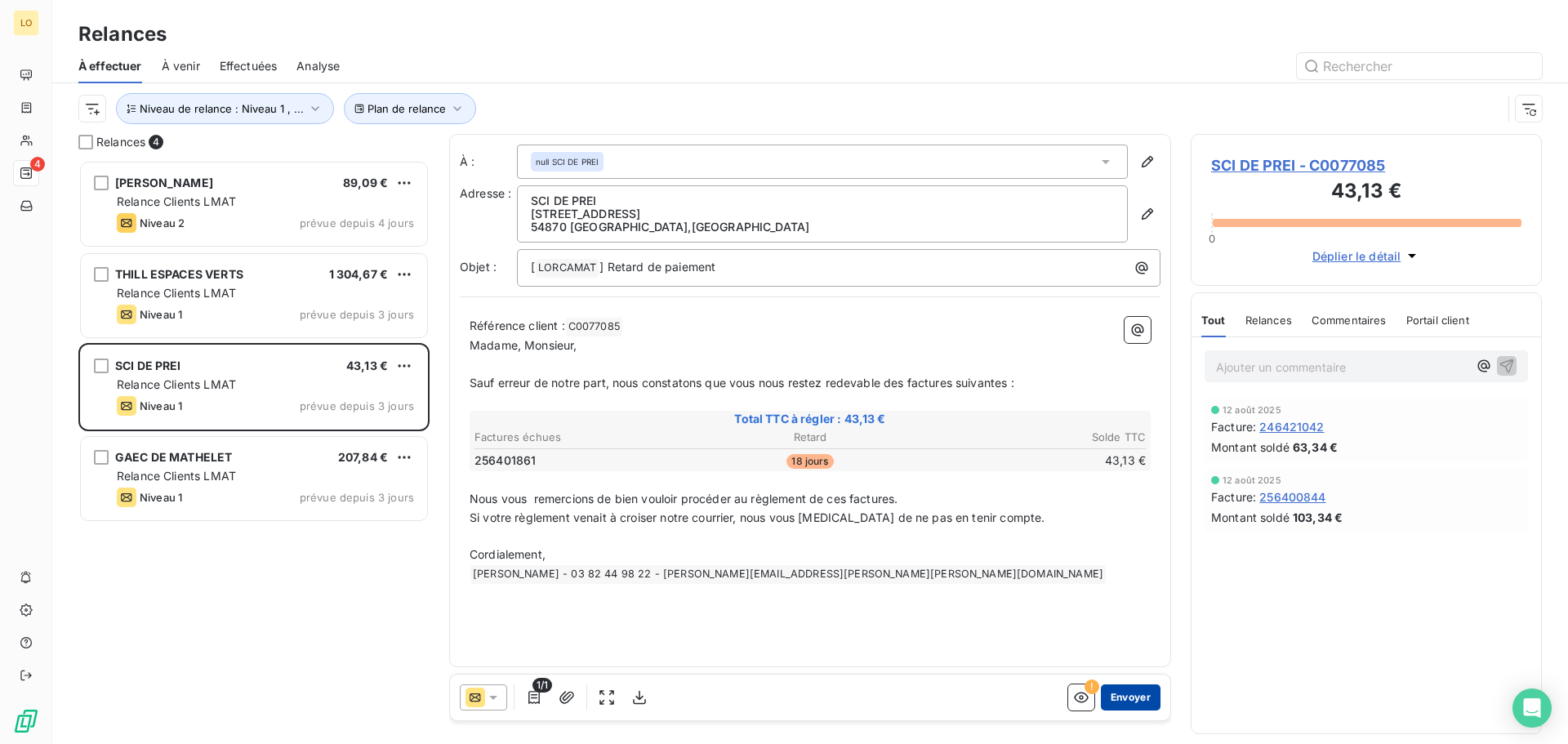
click at [1137, 699] on button "Envoyer" at bounding box center [1131, 698] width 59 height 26
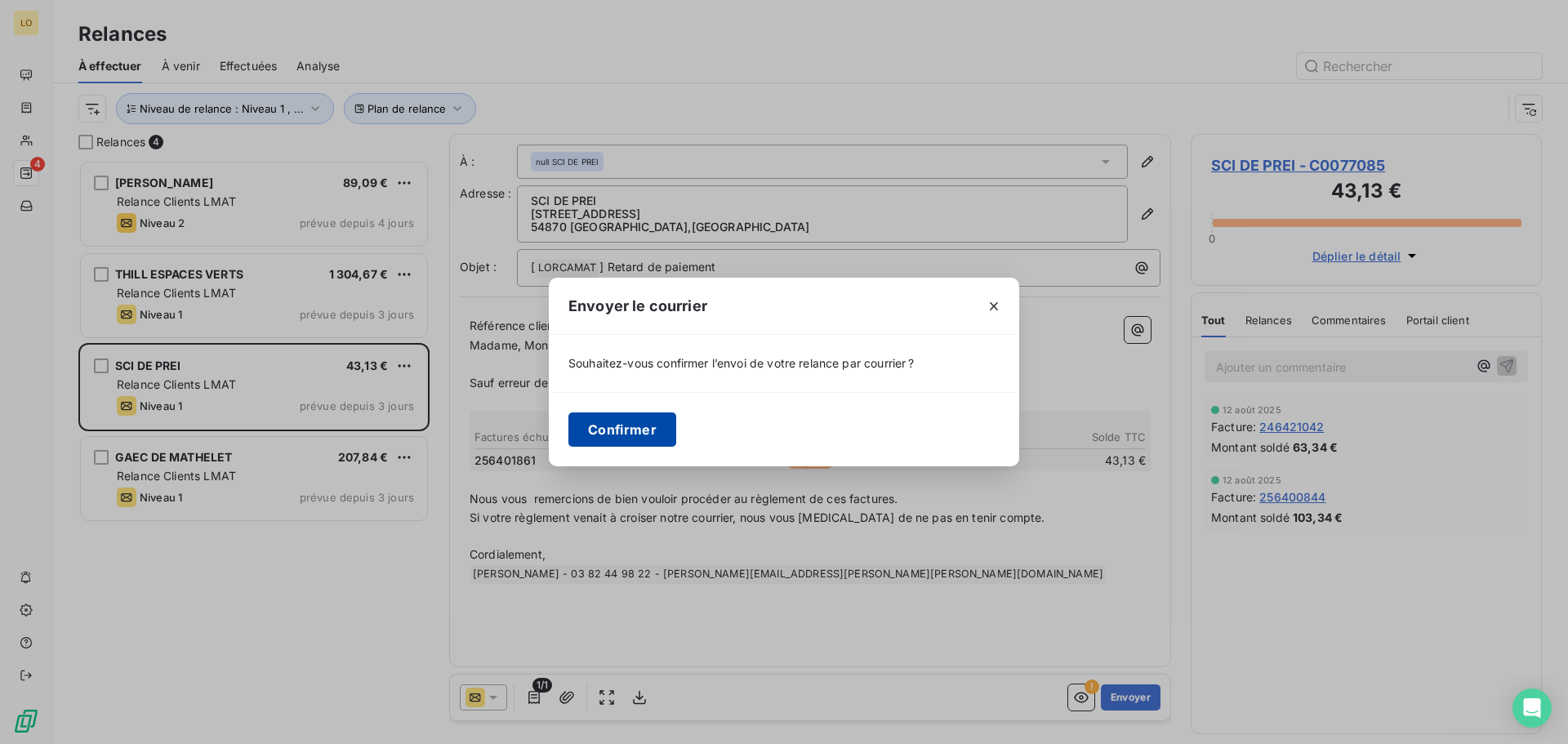
click at [669, 431] on button "Confirmer" at bounding box center [622, 430] width 108 height 35
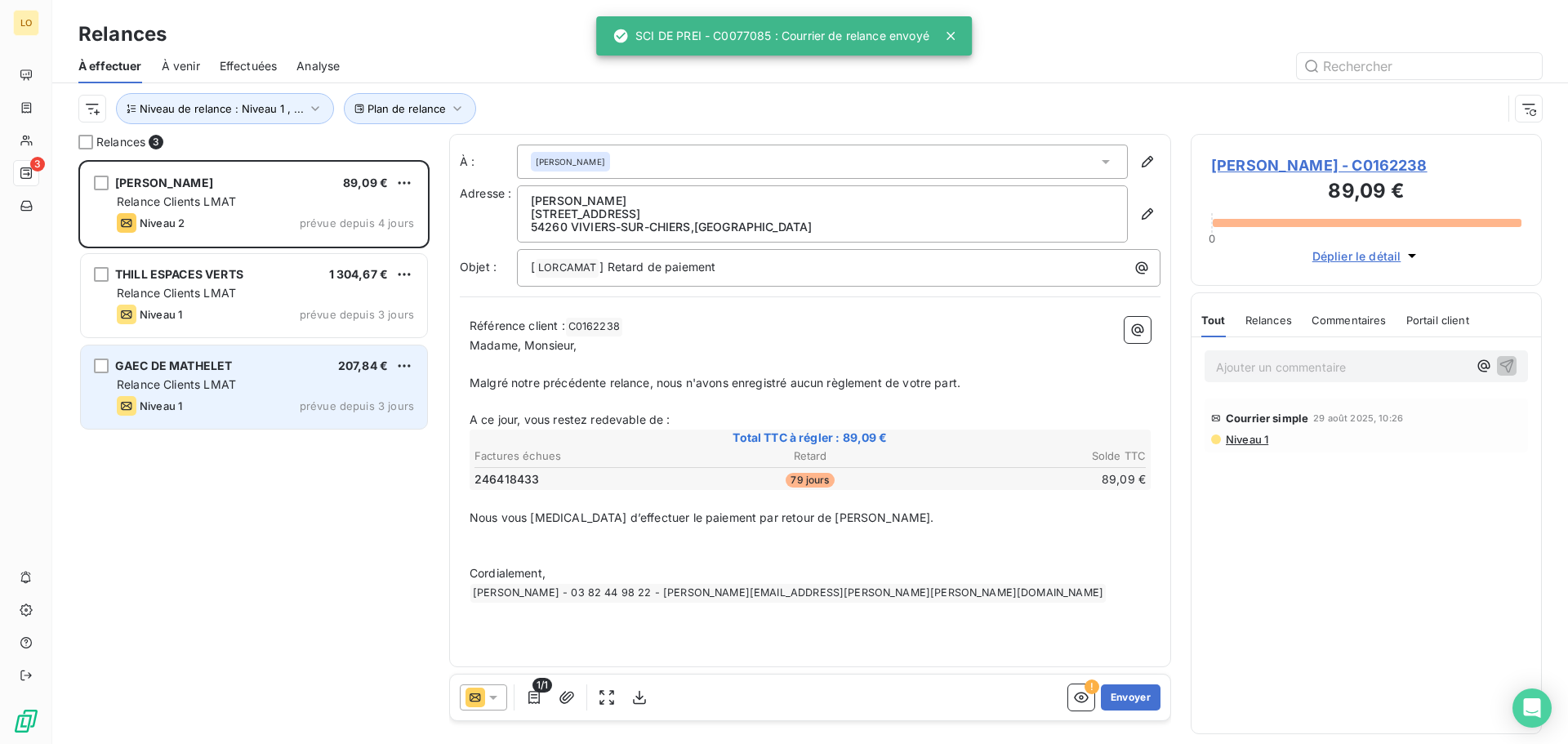
click at [280, 373] on div "GAEC DE MATHELET 207,84 € Relance Clients LMAT Niveau 1 prévue depuis 3 jours" at bounding box center [254, 387] width 347 height 83
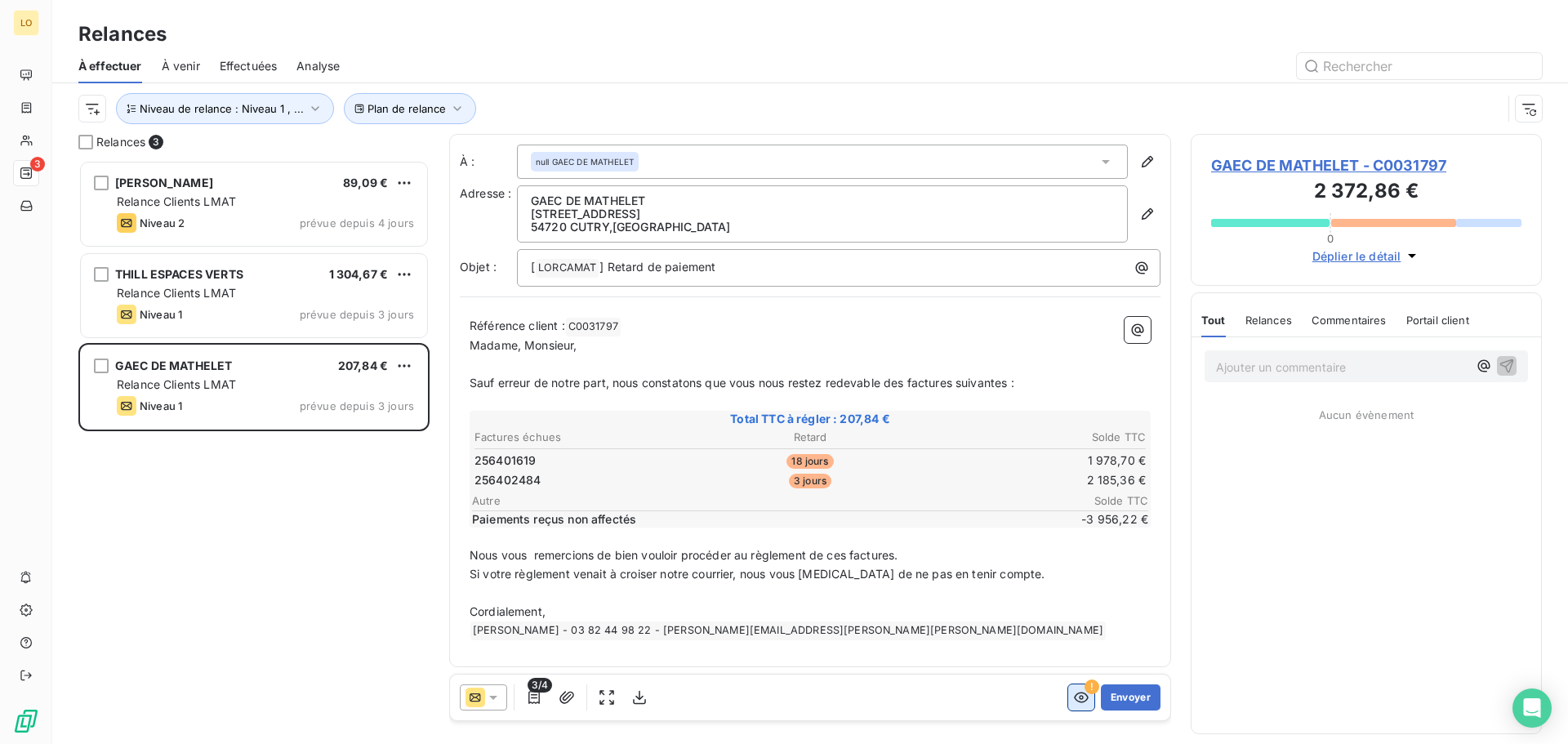
click at [1075, 691] on icon "button" at bounding box center [1081, 698] width 17 height 17
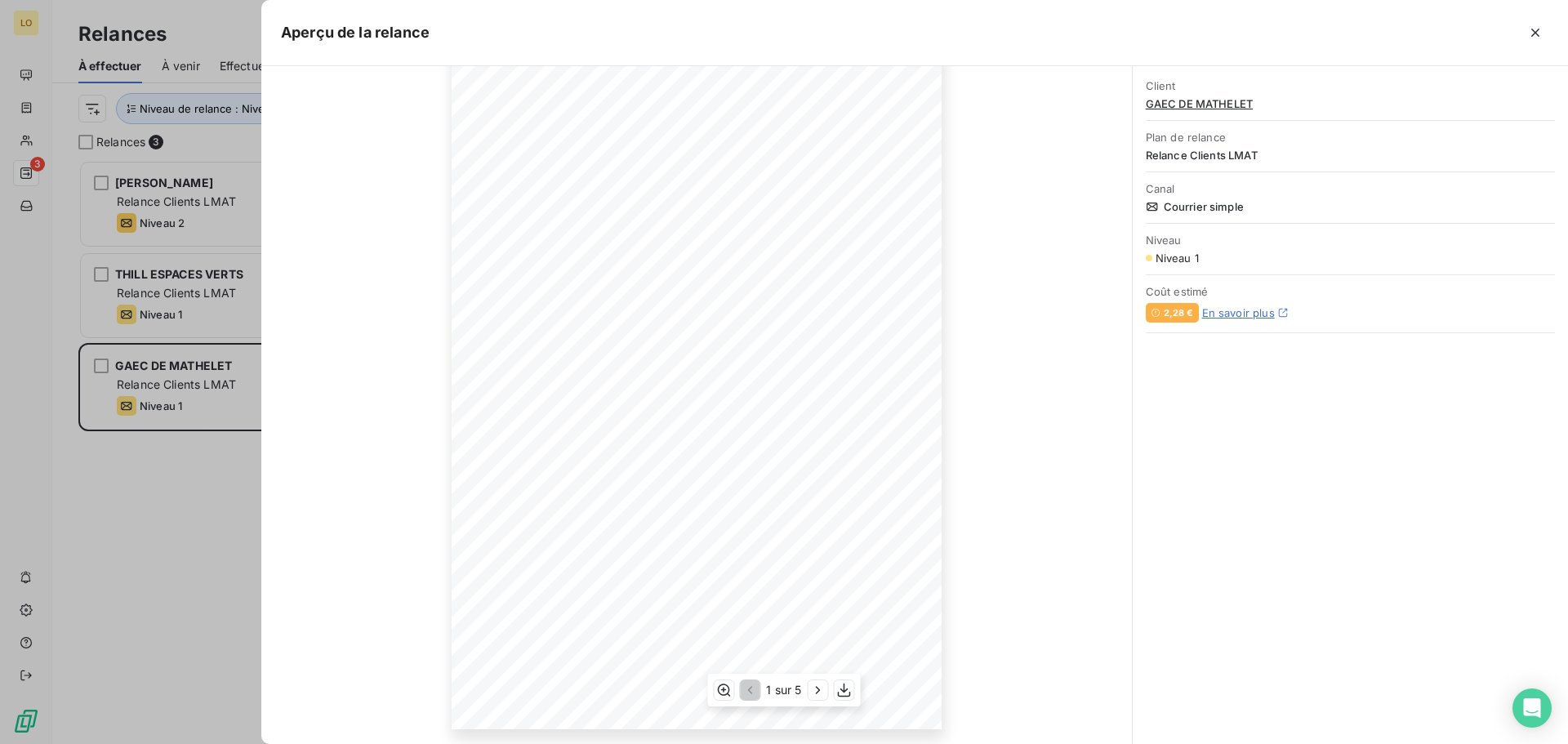
scroll to position [108, 0]
click at [812, 688] on icon "button" at bounding box center [819, 690] width 17 height 17
click at [812, 692] on icon "button" at bounding box center [819, 690] width 17 height 17
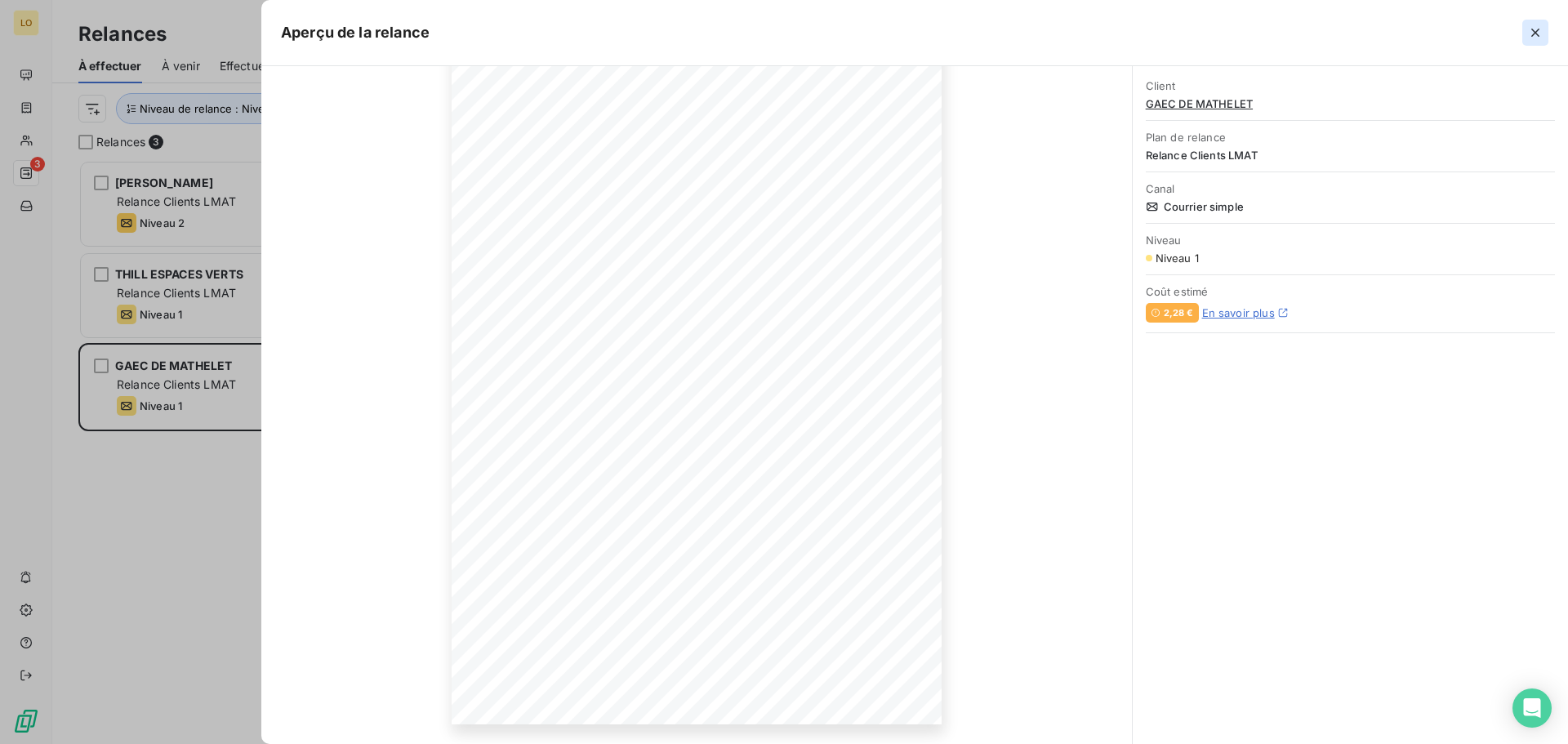
click at [1528, 32] on icon "button" at bounding box center [1535, 33] width 17 height 17
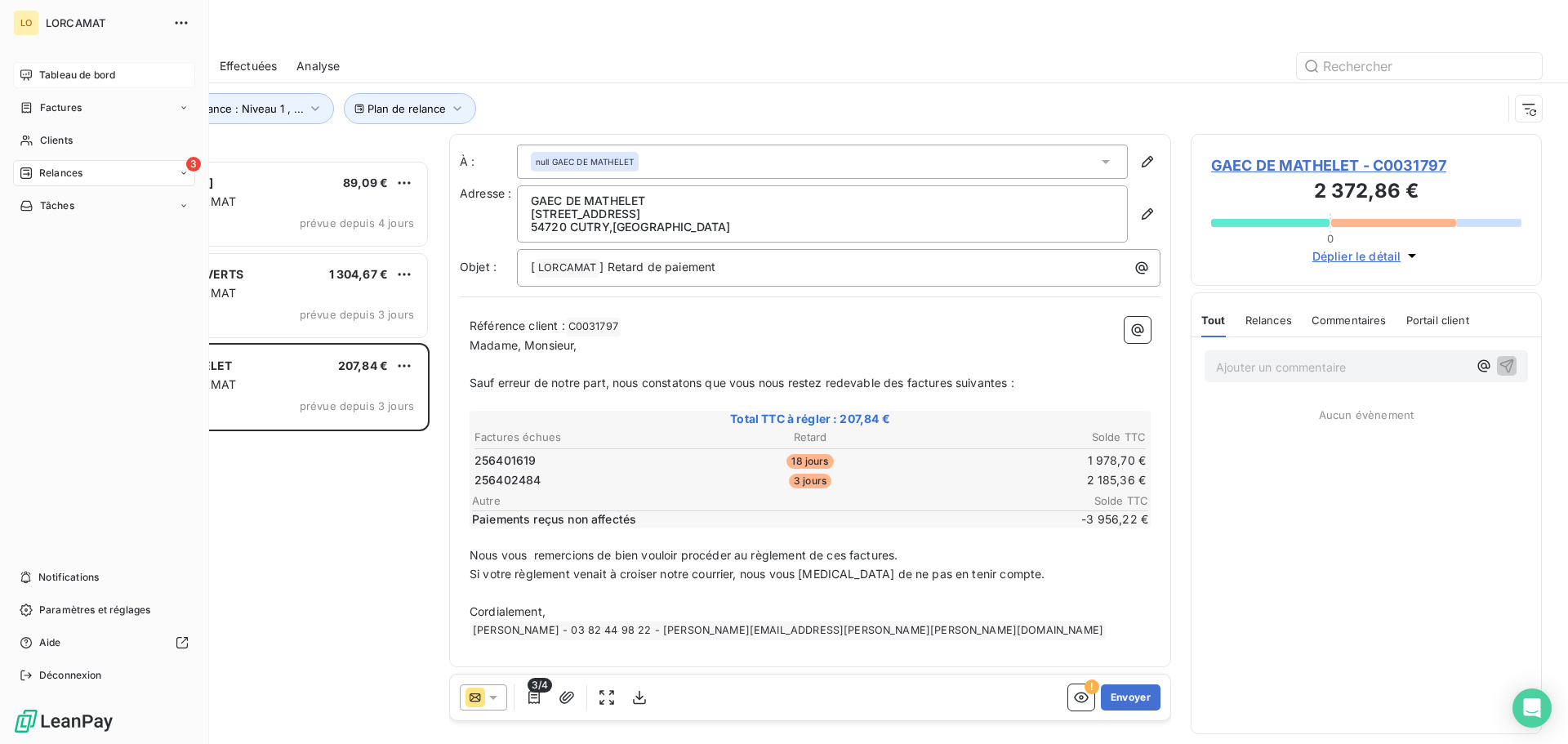
click at [98, 73] on span "Tableau de bord" at bounding box center [77, 75] width 76 height 15
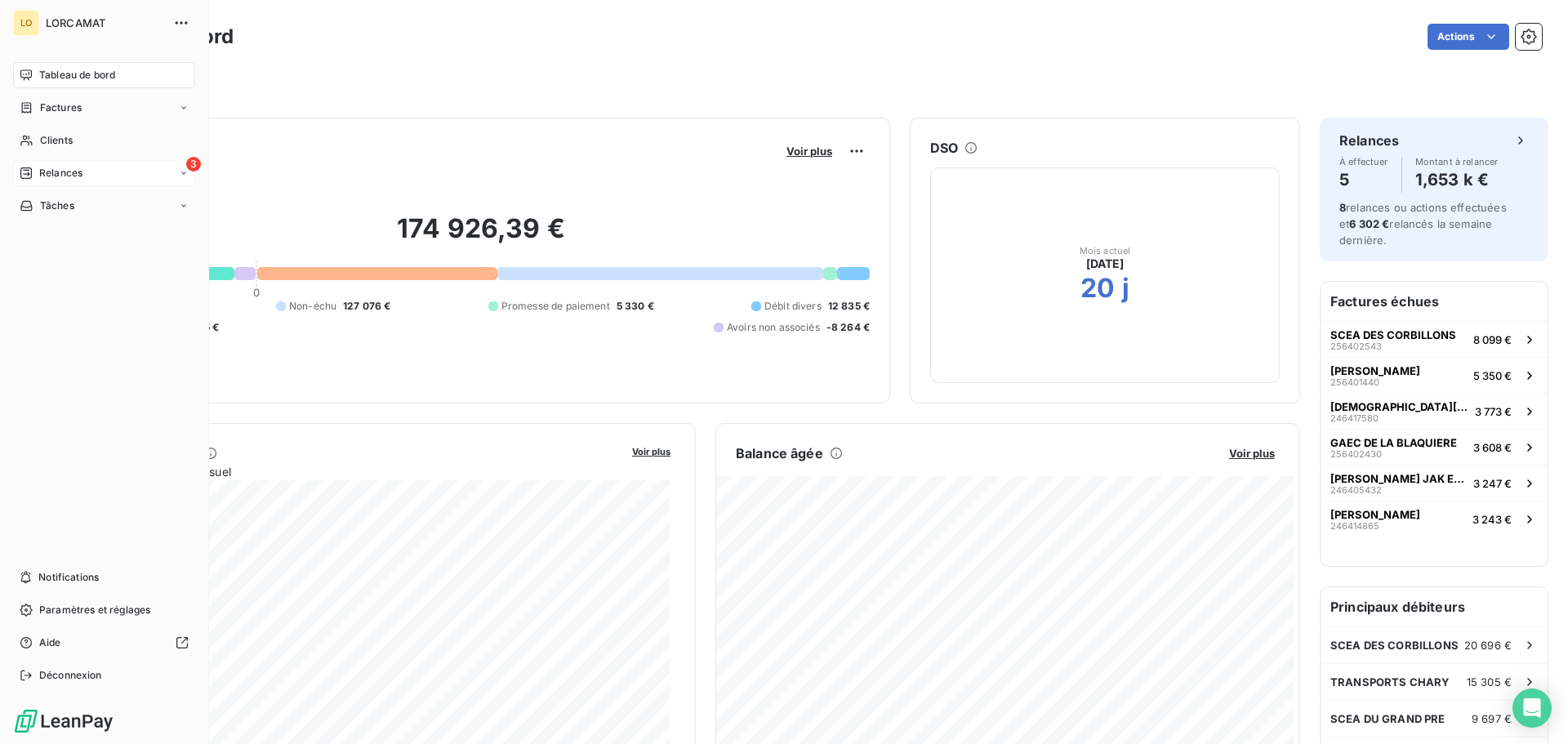
click at [63, 180] on span "Relances" at bounding box center [60, 173] width 43 height 15
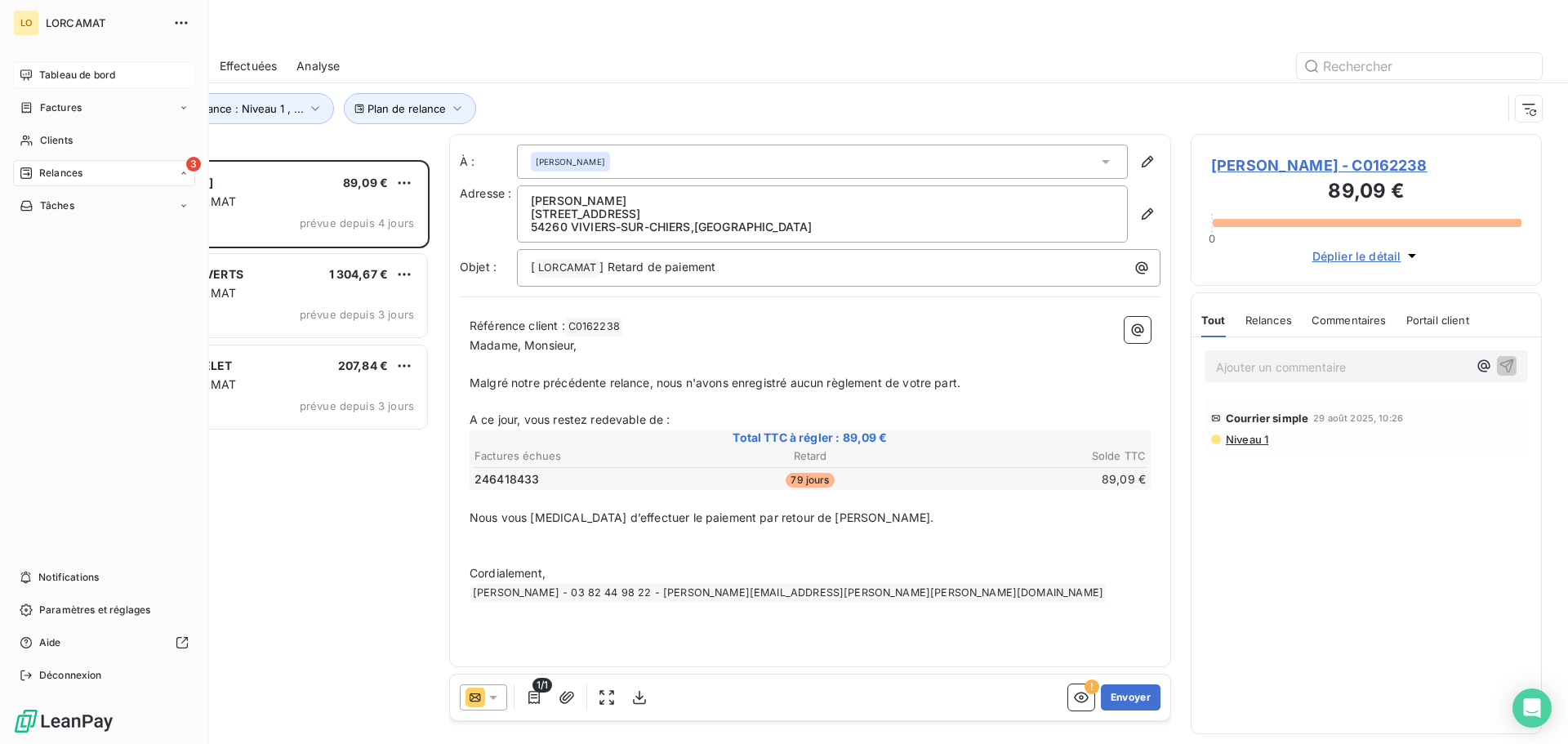
scroll to position [572, 339]
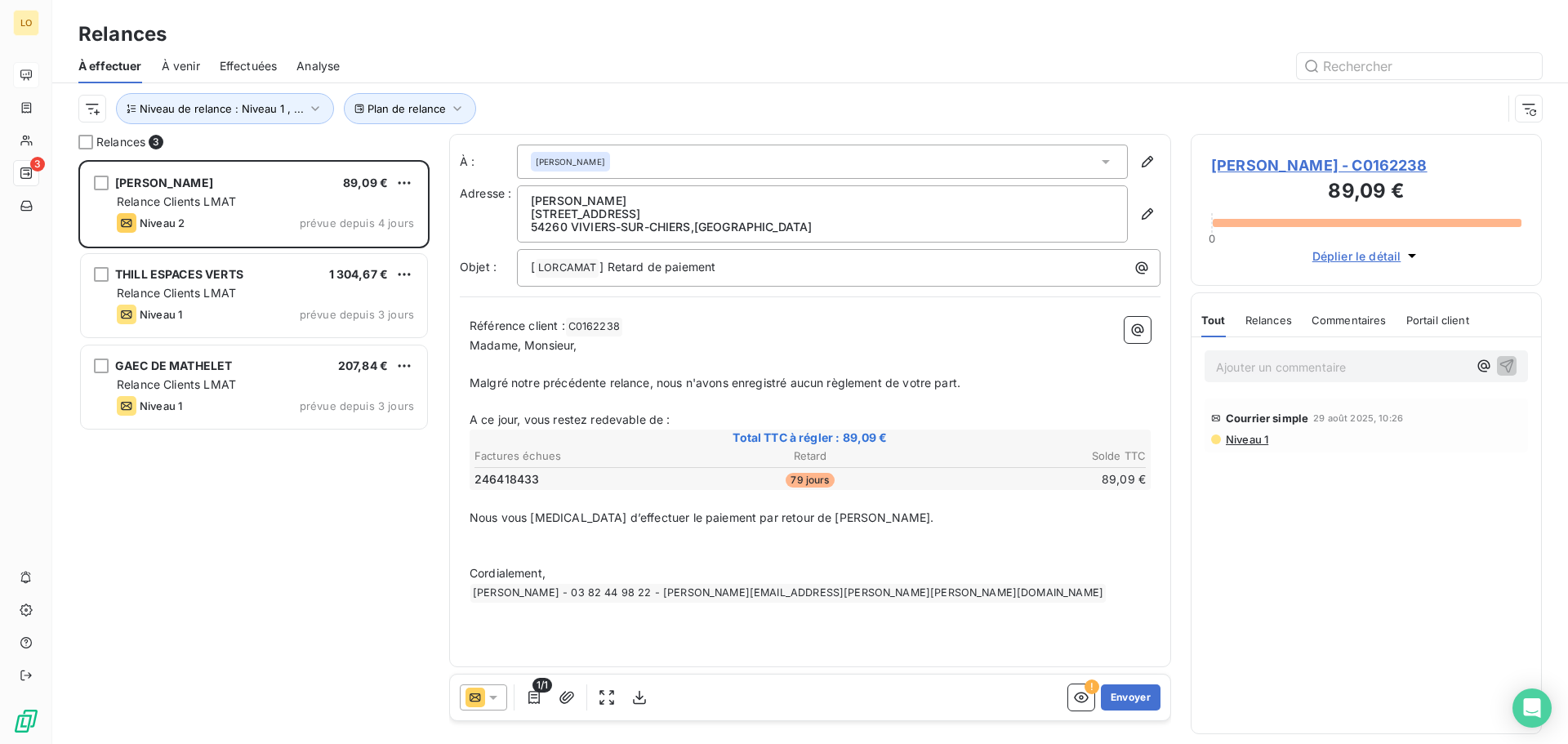
click at [324, 69] on span "Analyse" at bounding box center [318, 66] width 43 height 17
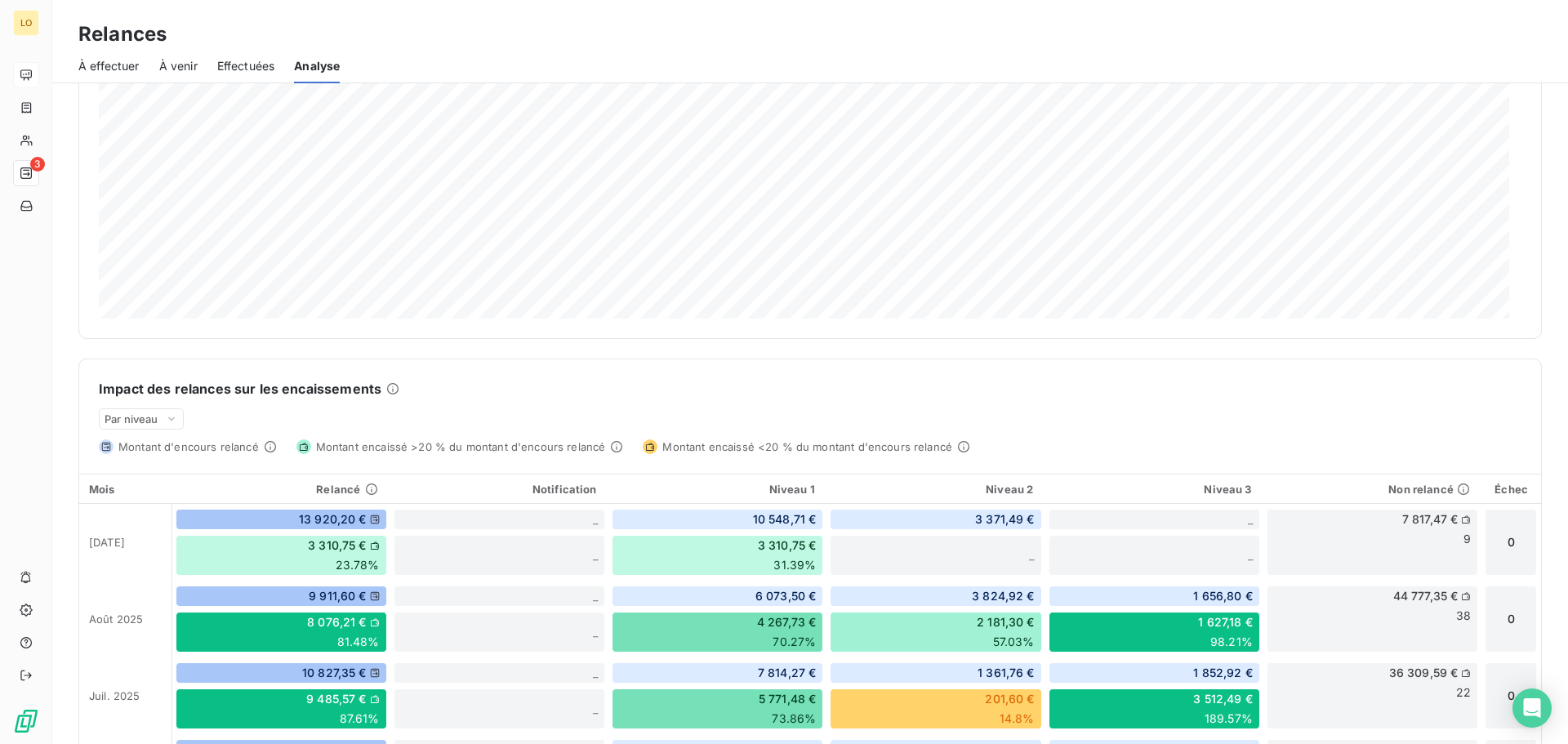
scroll to position [163, 0]
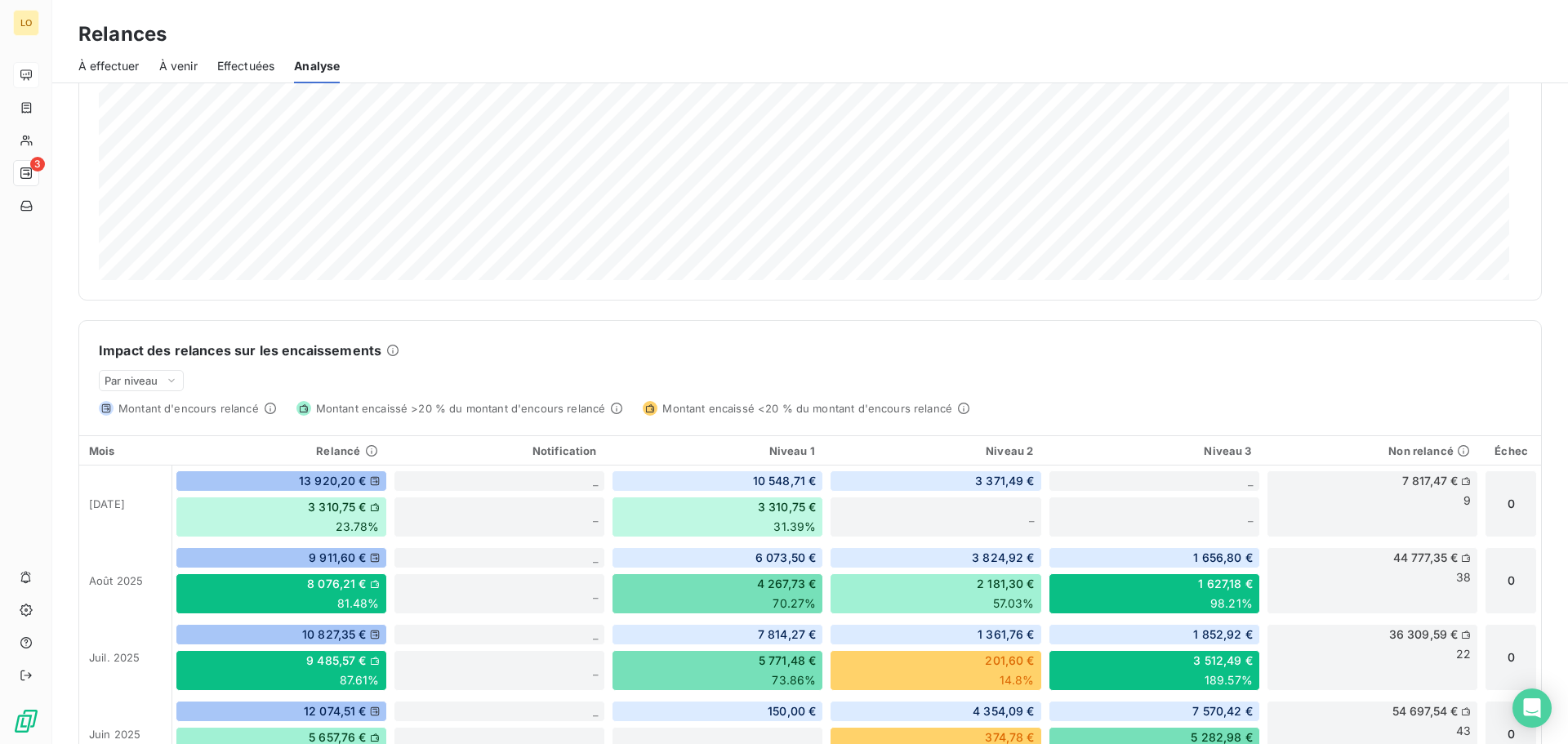
click at [264, 61] on span "Effectuées" at bounding box center [246, 66] width 58 height 17
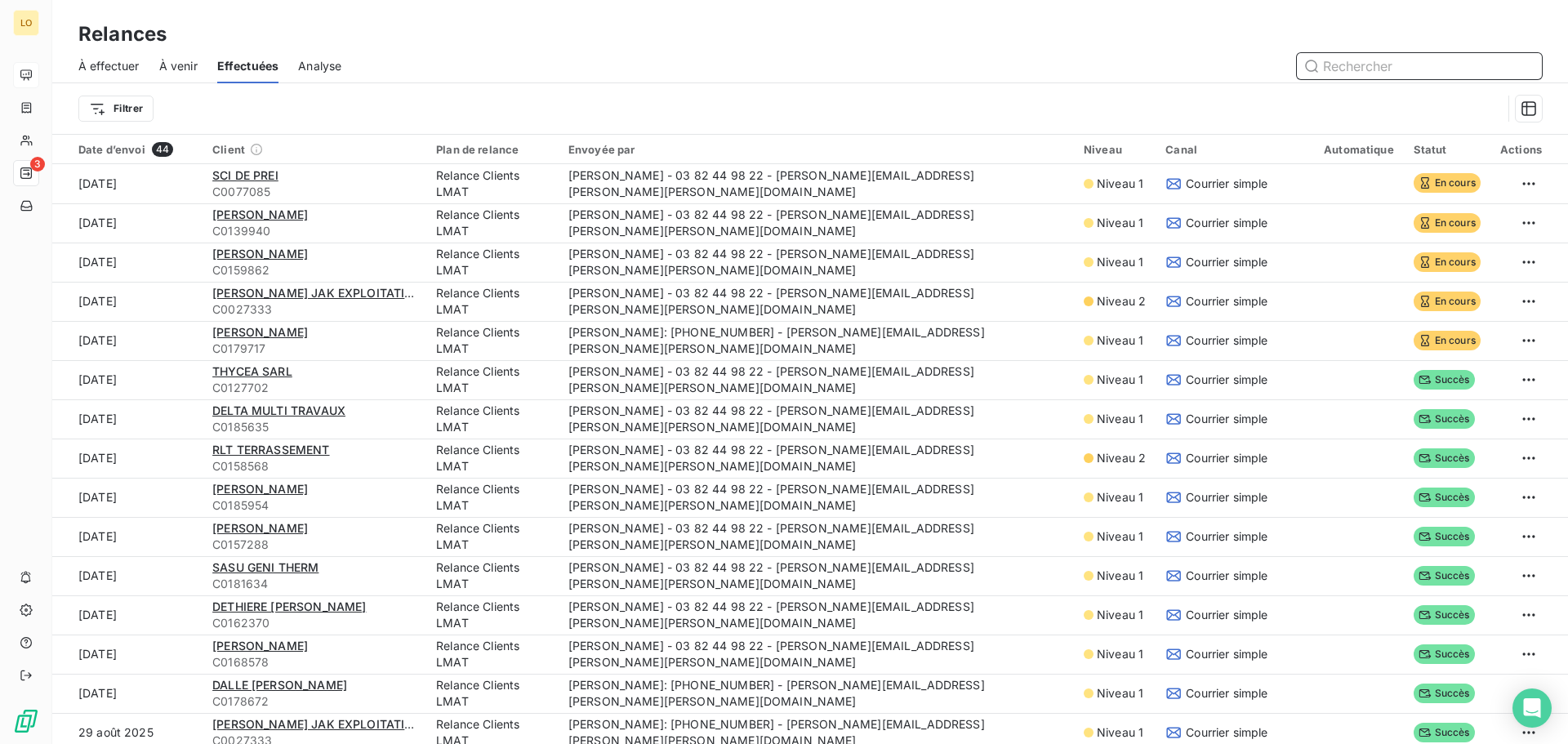
click at [172, 65] on span "À venir" at bounding box center [178, 66] width 39 height 17
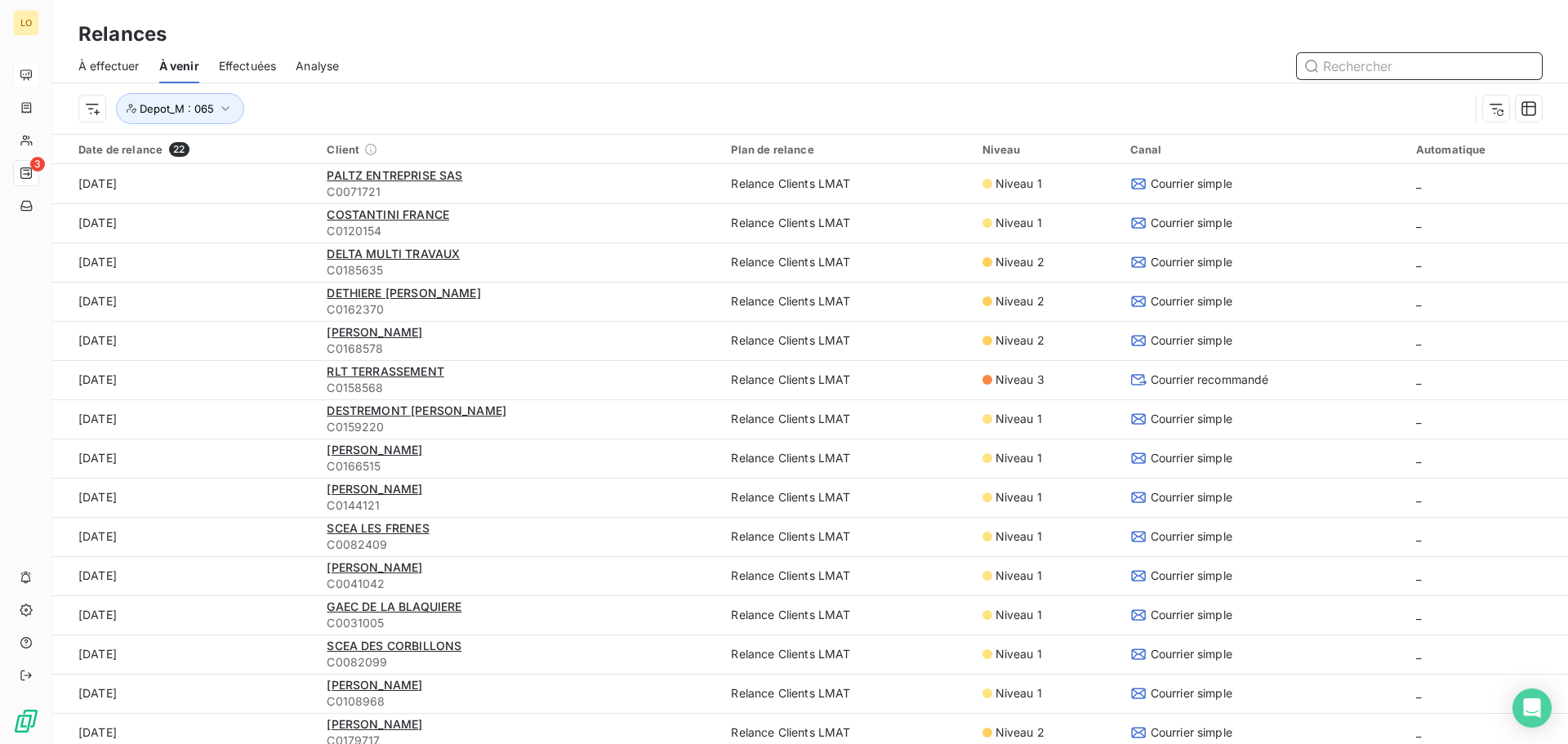
click at [113, 62] on span "À effectuer" at bounding box center [109, 66] width 61 height 17
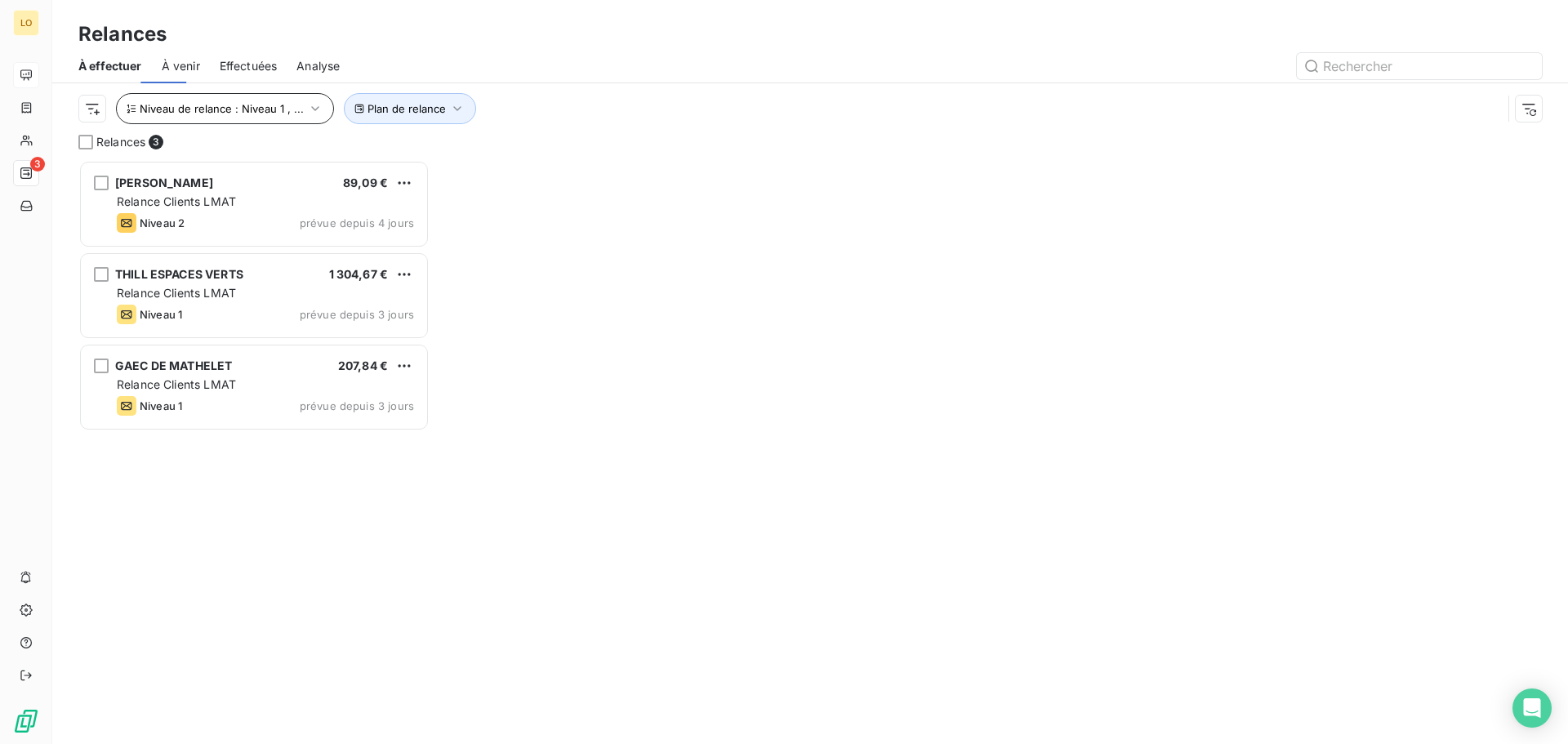
scroll to position [572, 339]
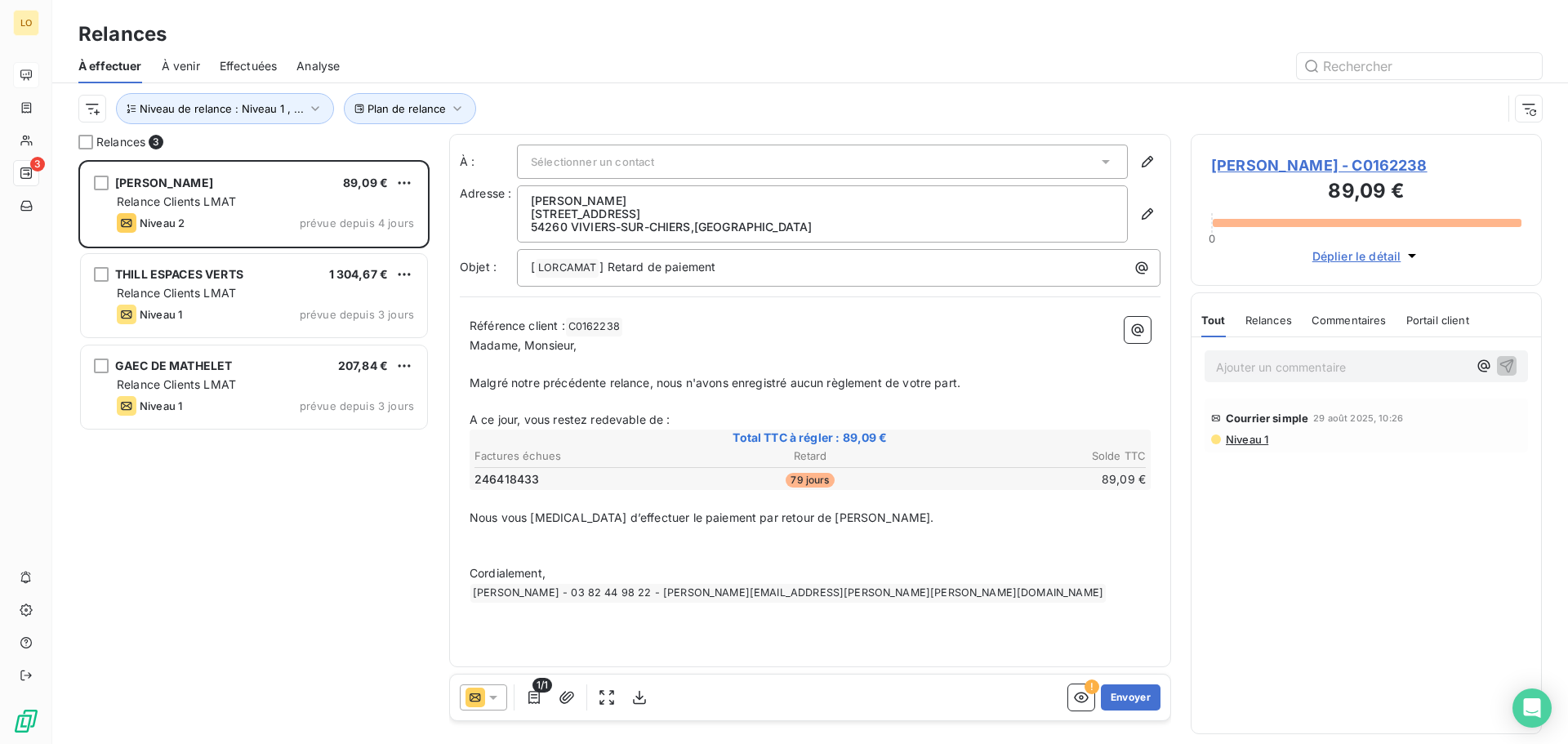
click at [241, 536] on div "[PERSON_NAME] 89,09 € Relance Clients LMAT Niveau 2 prévue depuis 4 jours [PERS…" at bounding box center [253, 452] width 351 height 584
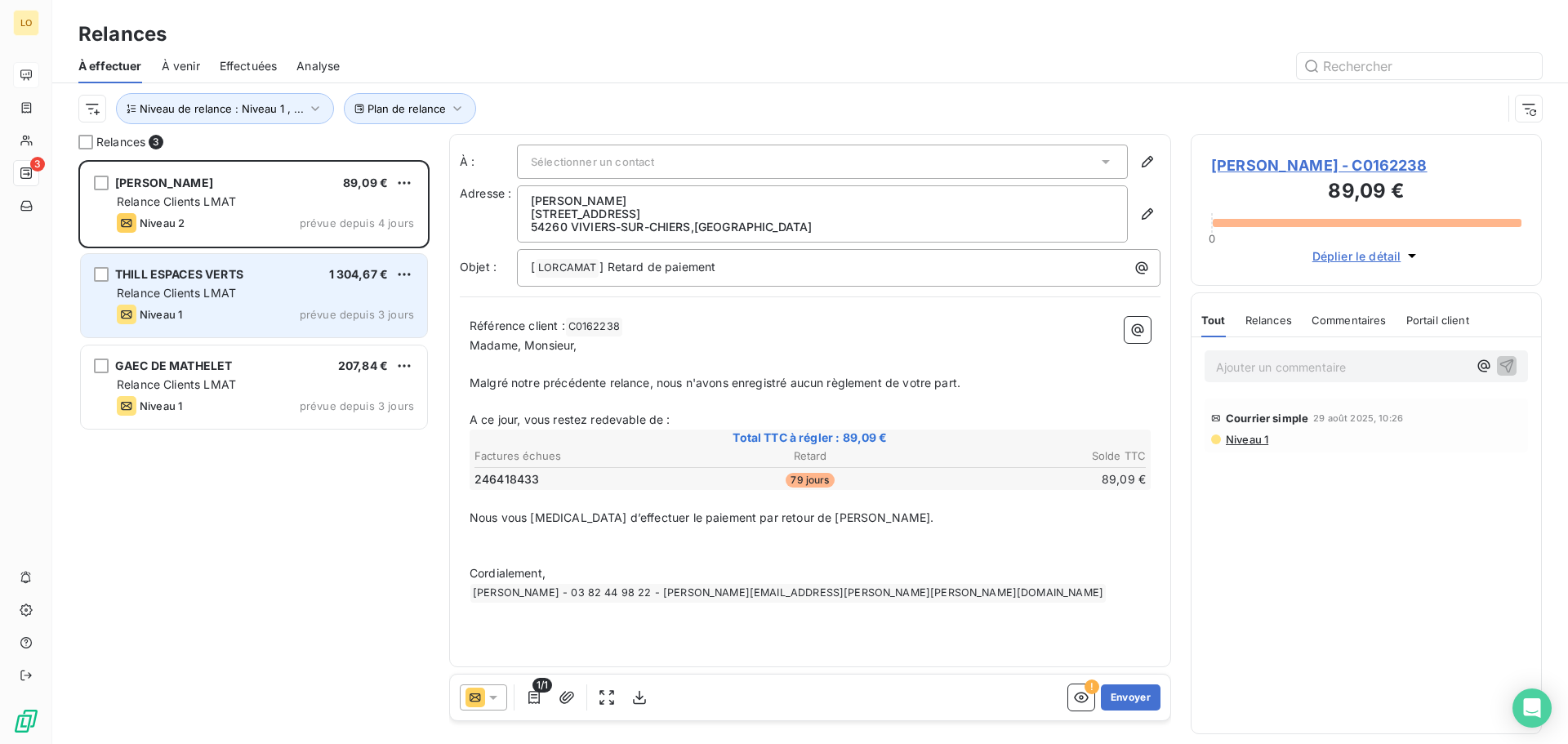
click at [275, 293] on div "Relance Clients LMAT" at bounding box center [265, 293] width 297 height 17
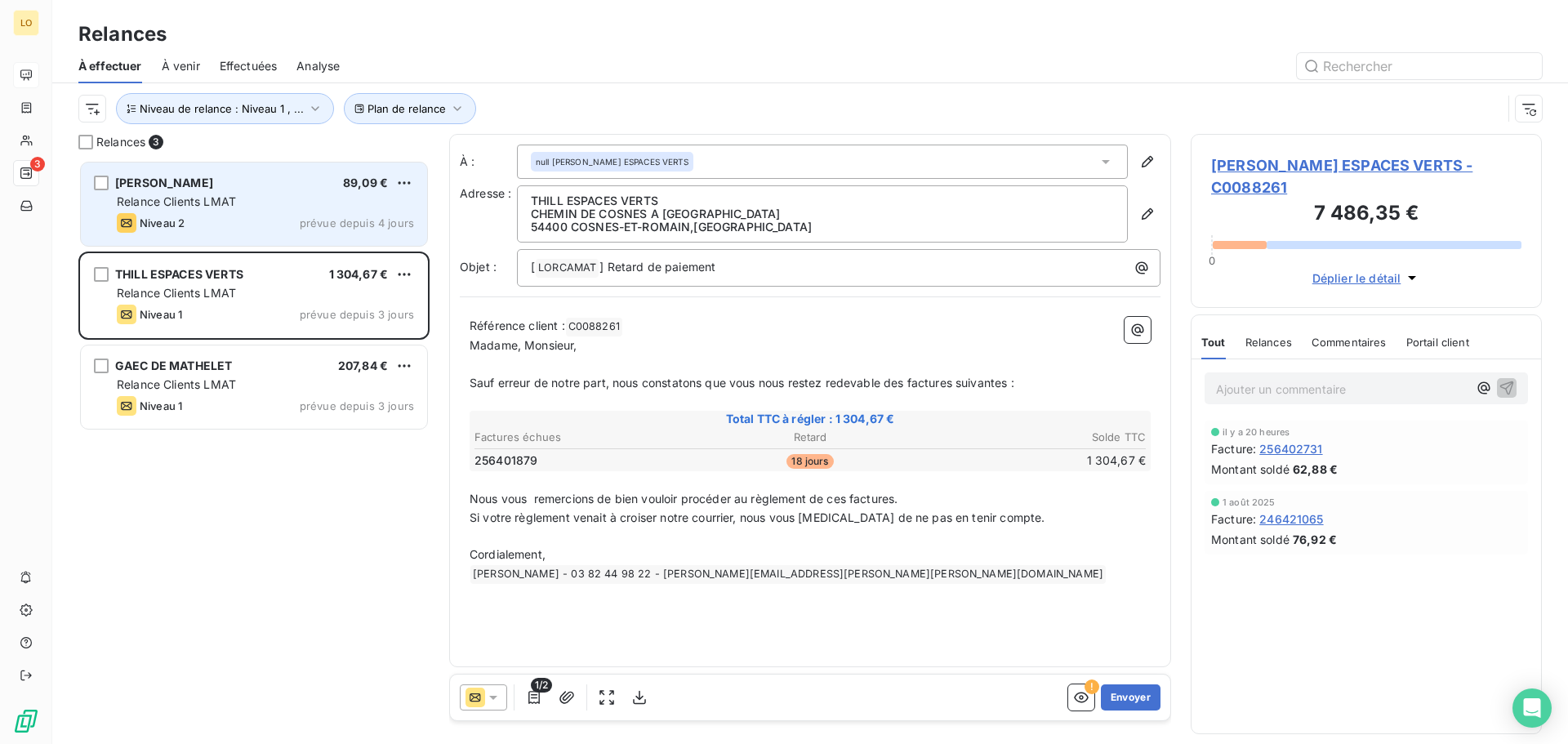
click at [277, 197] on div "Relance Clients LMAT" at bounding box center [265, 202] width 297 height 17
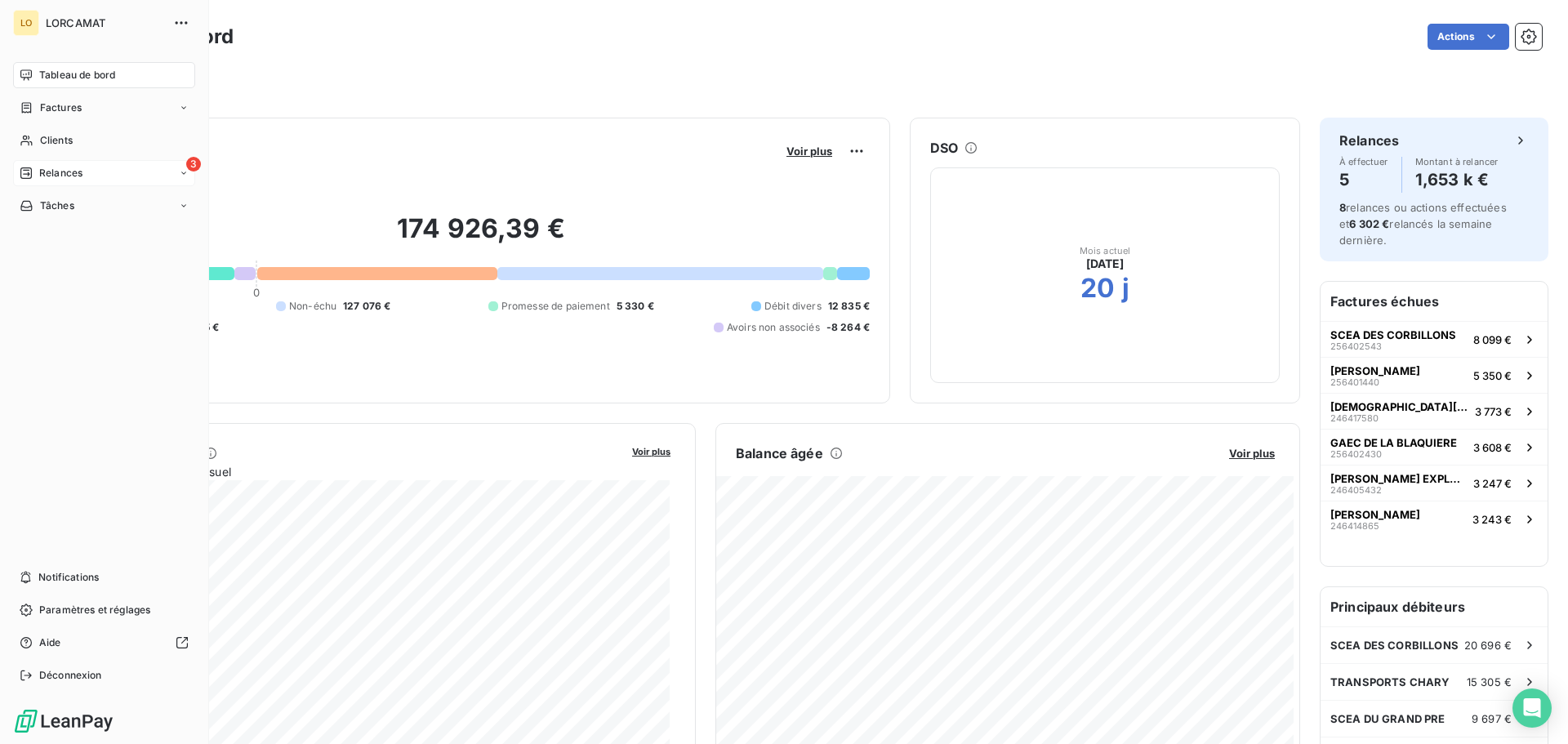
click at [31, 175] on icon at bounding box center [26, 173] width 13 height 13
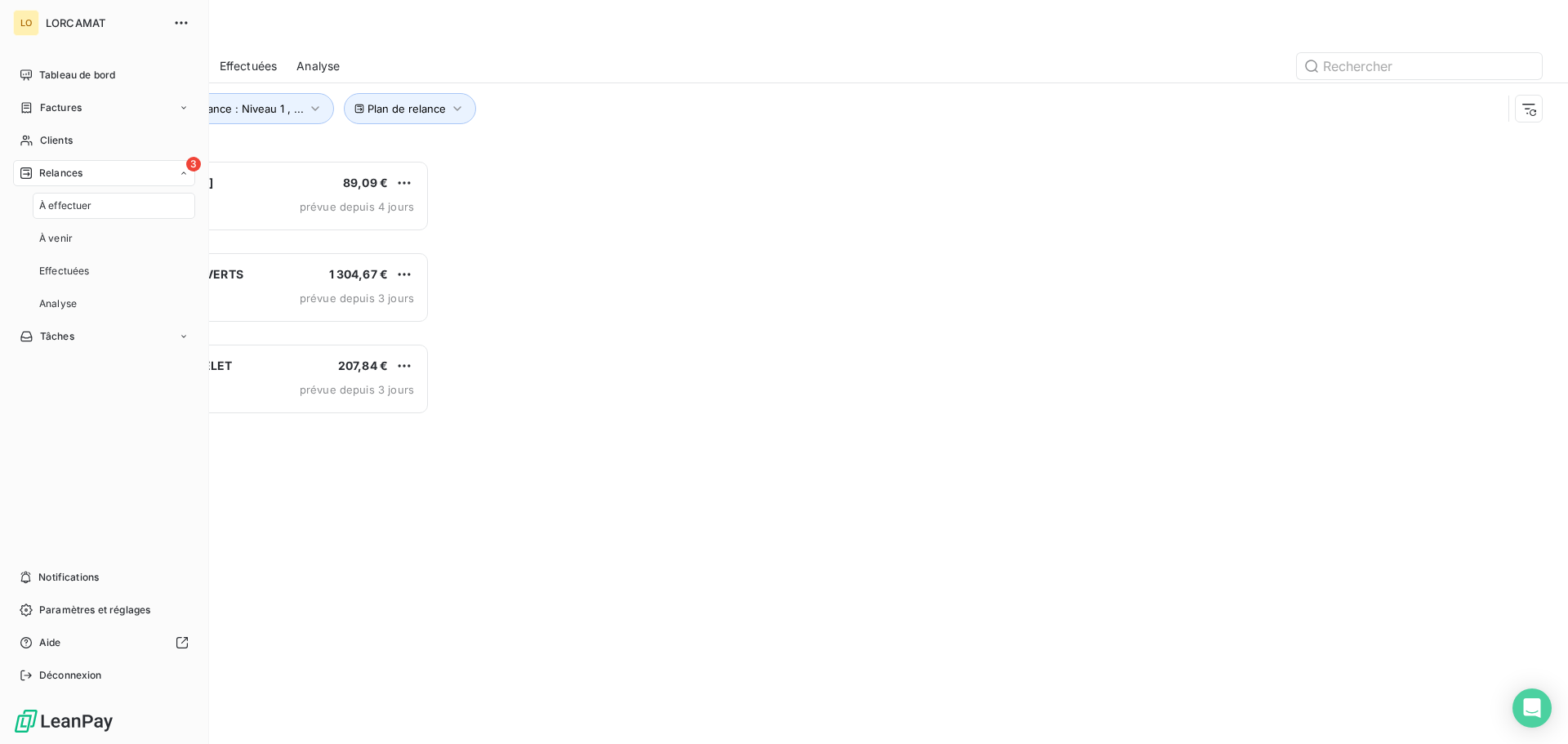
scroll to position [572, 339]
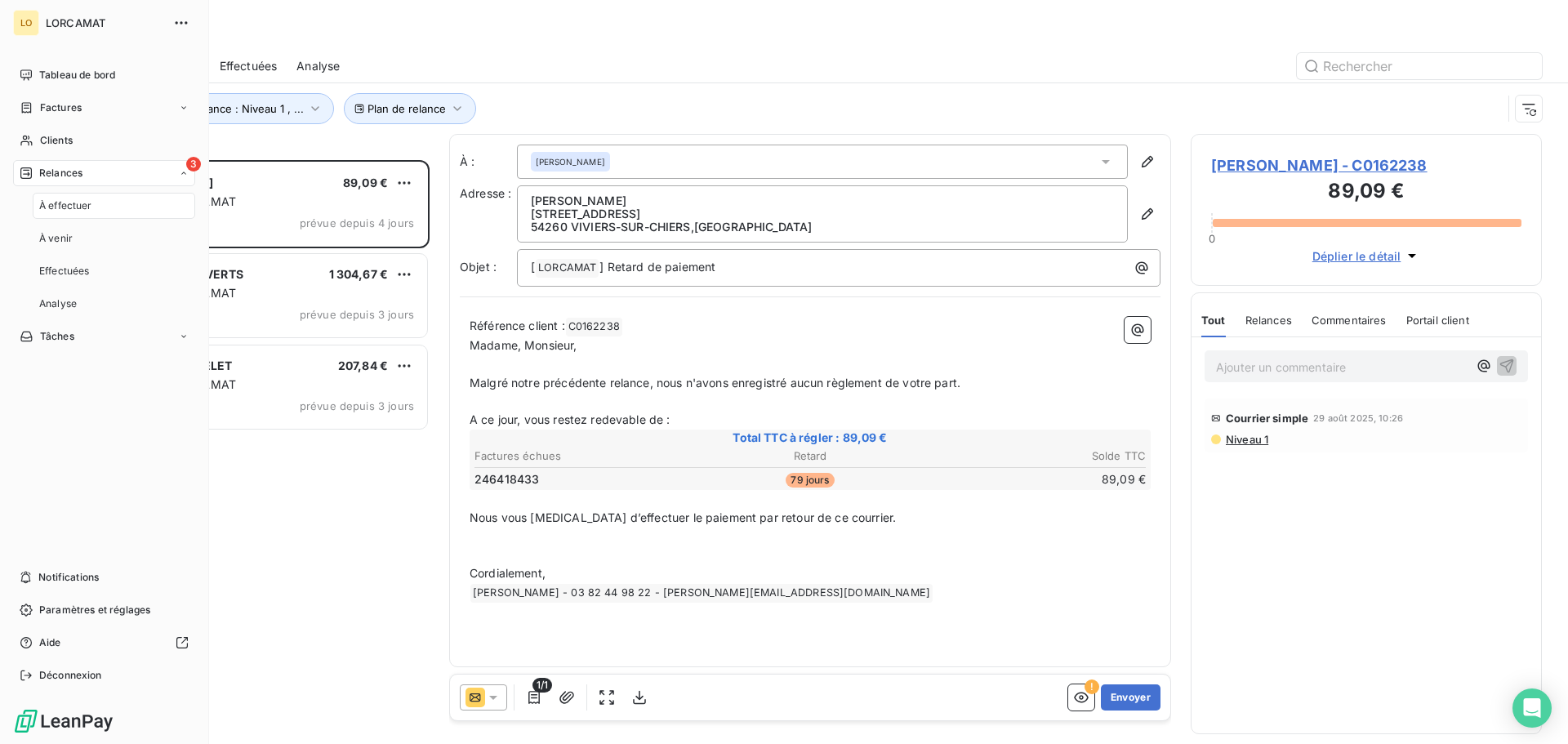
click at [128, 457] on div "Tableau de bord Factures Clients 3 Relances À effectuer À venir Effectuées Anal…" at bounding box center [104, 375] width 182 height 627
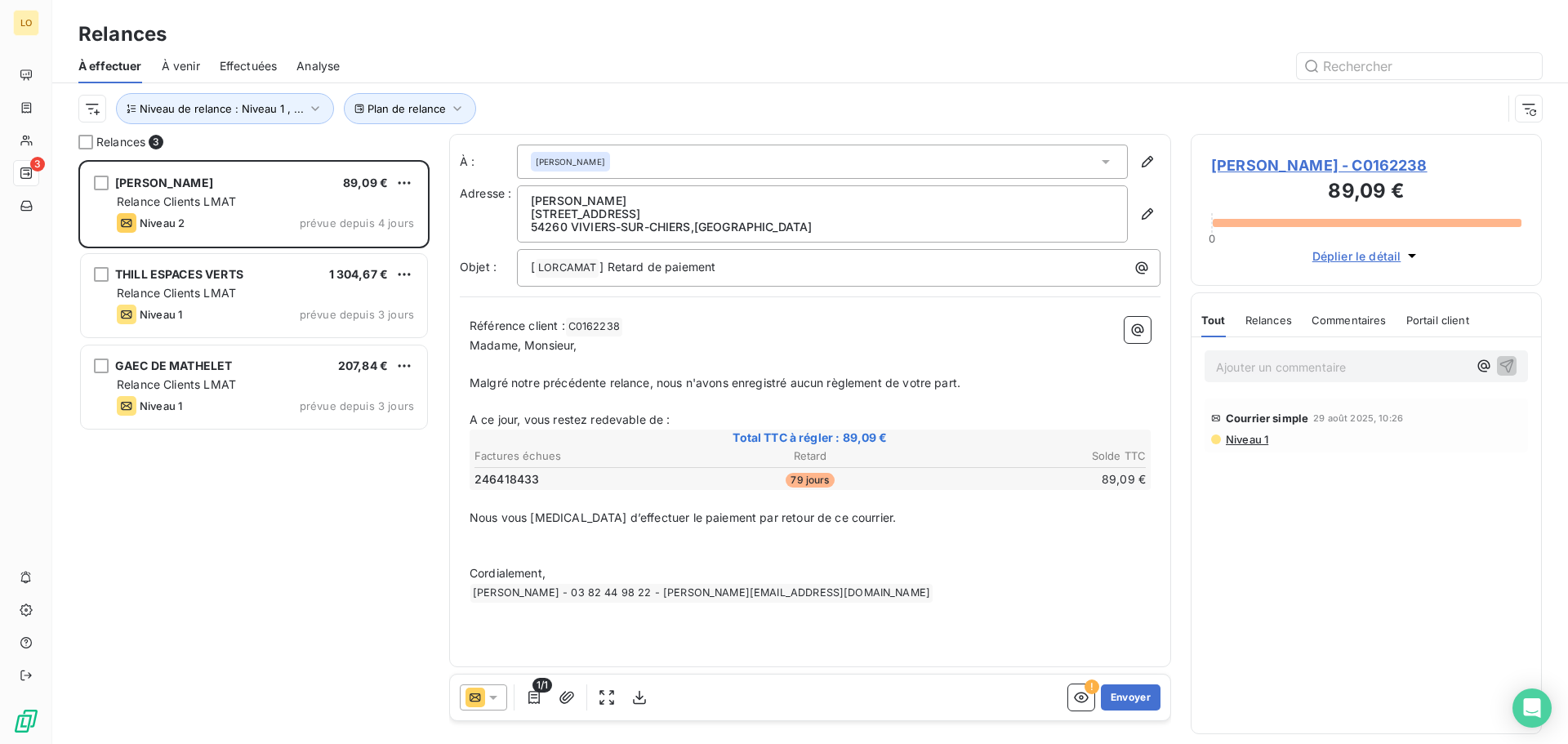
click at [313, 504] on div "[PERSON_NAME] 89,09 € Relance Clients LMAT Niveau 2 prévue depuis 4 jours [PERS…" at bounding box center [253, 452] width 351 height 584
click at [291, 542] on div "[PERSON_NAME] 89,09 € Relance Clients LMAT Niveau 2 prévue depuis 4 jours [PERS…" at bounding box center [253, 452] width 351 height 584
click at [309, 529] on div "[PERSON_NAME] 89,09 € Relance Clients LMAT Niveau 2 prévue depuis 4 jours [PERS…" at bounding box center [253, 452] width 351 height 584
click at [333, 524] on div "[PERSON_NAME] 89,09 € Relance Clients LMAT Niveau 2 prévue depuis 4 jours [PERS…" at bounding box center [253, 452] width 351 height 584
click at [351, 540] on div "[PERSON_NAME] 89,09 € Relance Clients LMAT Niveau 2 prévue depuis 4 jours [PERS…" at bounding box center [253, 452] width 351 height 584
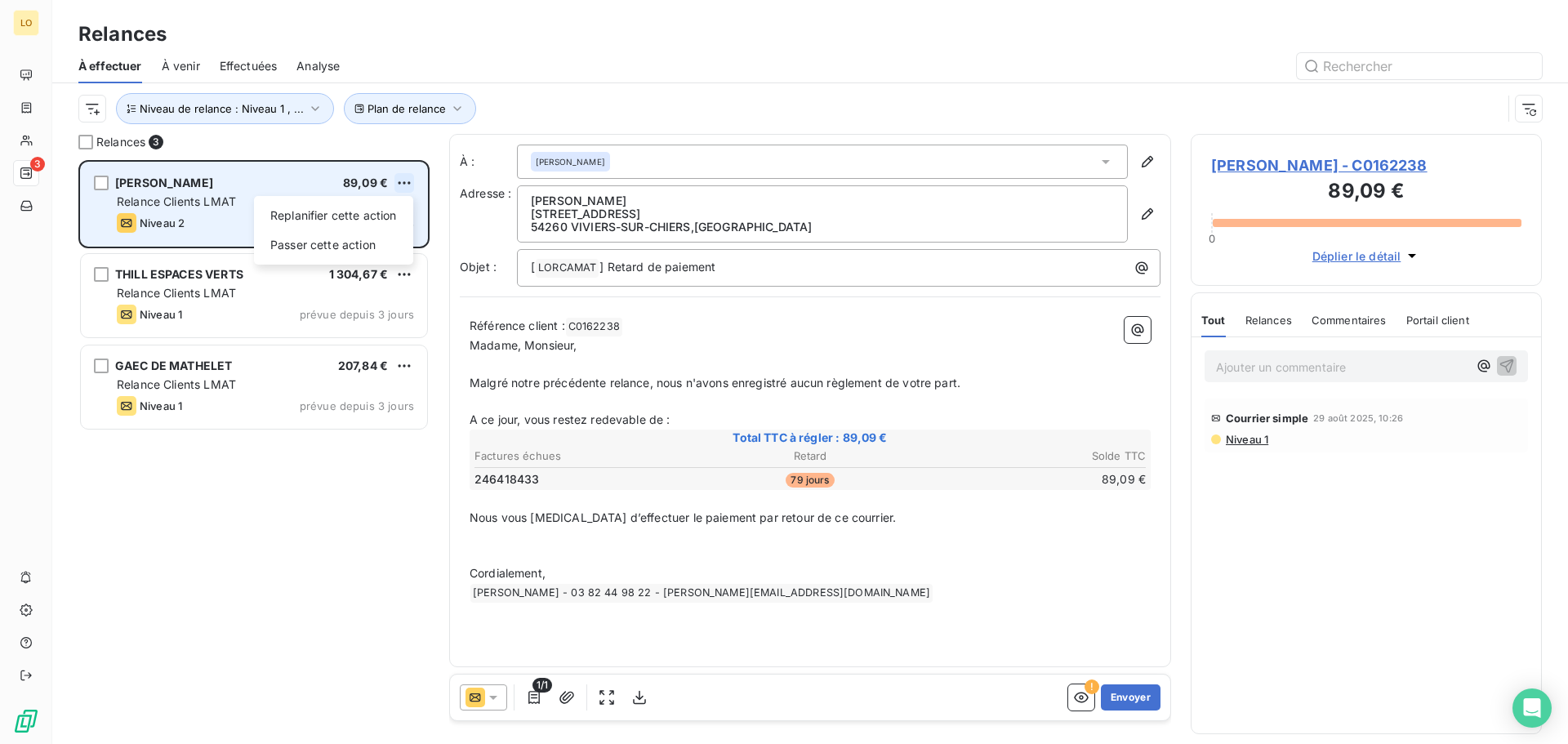
click at [409, 184] on html "LO 3 Relances À effectuer À venir Effectuées Analyse Plan de relance Niveau de …" at bounding box center [784, 372] width 1568 height 744
drag, startPoint x: 274, startPoint y: 593, endPoint x: 226, endPoint y: 207, distance: 389.0
click at [273, 589] on html "LO 3 Relances À effectuer À venir Effectuées Analyse Plan de relance Niveau de …" at bounding box center [784, 372] width 1568 height 744
click at [237, 195] on div "Relance Clients LMAT" at bounding box center [265, 202] width 297 height 17
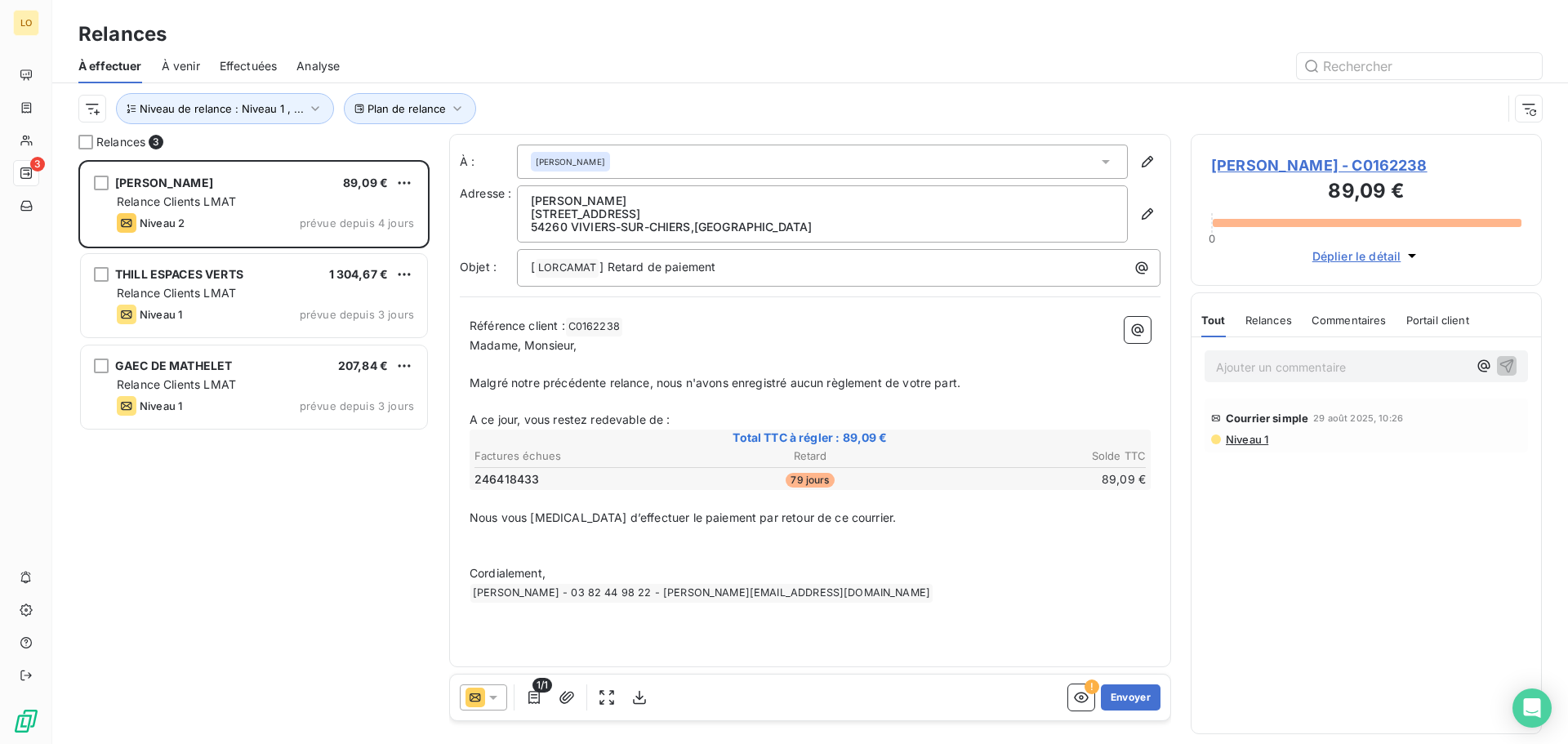
click at [282, 622] on div "[PERSON_NAME] 89,09 € Relance Clients LMAT Niveau 2 prévue depuis 4 jours [PERS…" at bounding box center [253, 452] width 351 height 584
click at [284, 483] on div "[PERSON_NAME] 89,09 € Relance Clients LMAT Niveau 2 prévue depuis 4 jours [PERS…" at bounding box center [253, 452] width 351 height 584
click at [313, 67] on span "Analyse" at bounding box center [318, 66] width 43 height 17
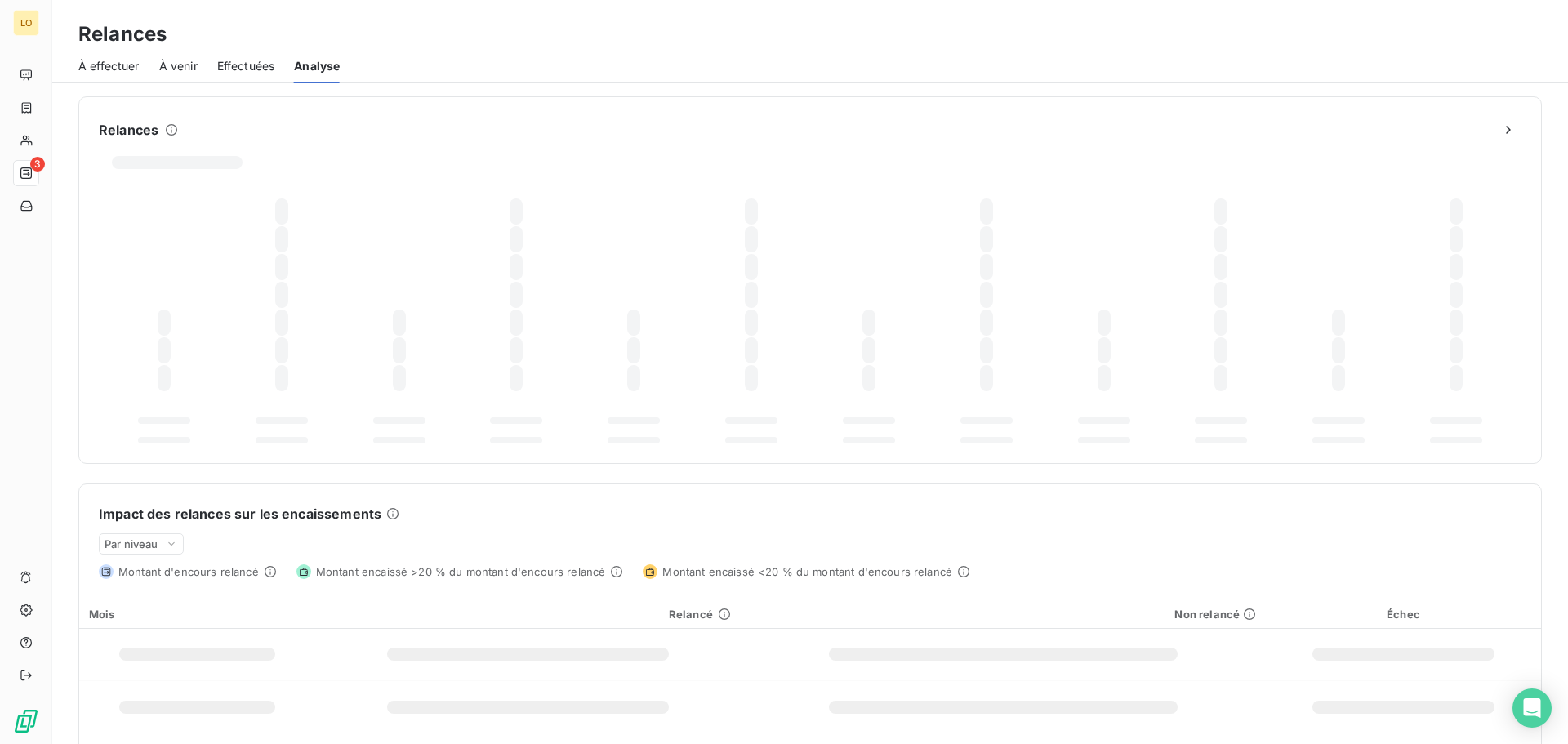
click at [233, 67] on span "Effectuées" at bounding box center [246, 66] width 58 height 17
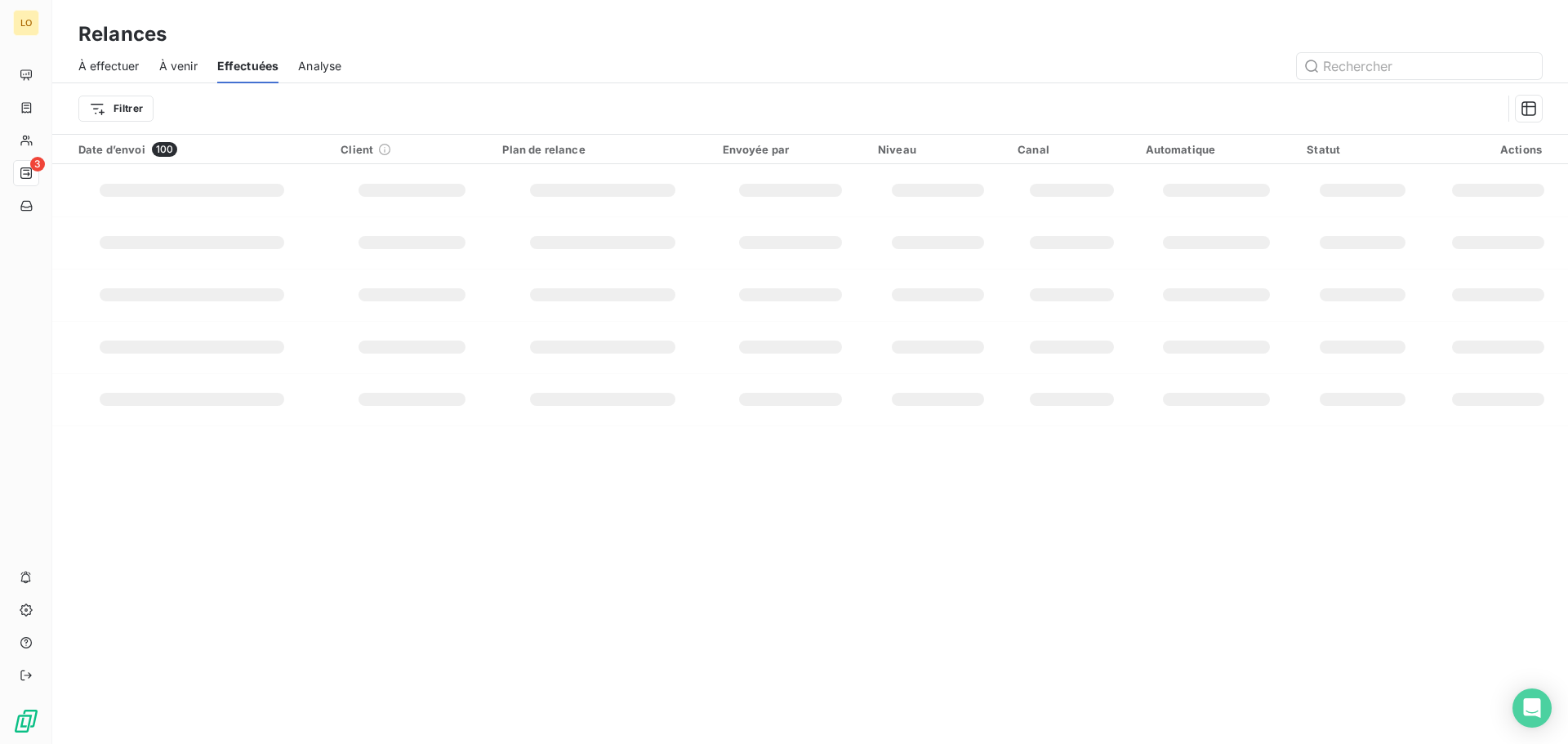
click at [315, 68] on span "Analyse" at bounding box center [319, 66] width 43 height 17
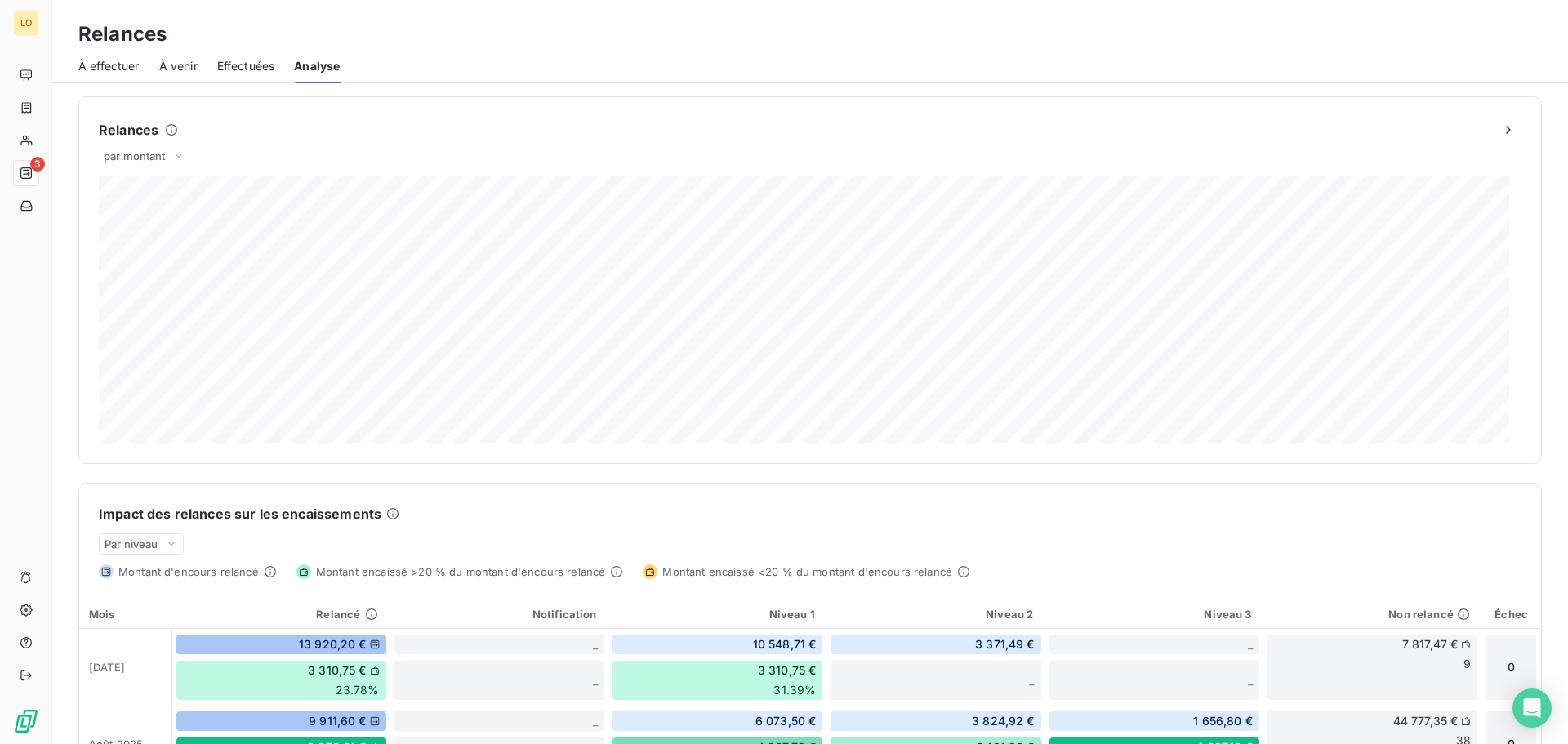
click at [248, 66] on span "Effectuées" at bounding box center [246, 66] width 58 height 17
